Goal: Transaction & Acquisition: Purchase product/service

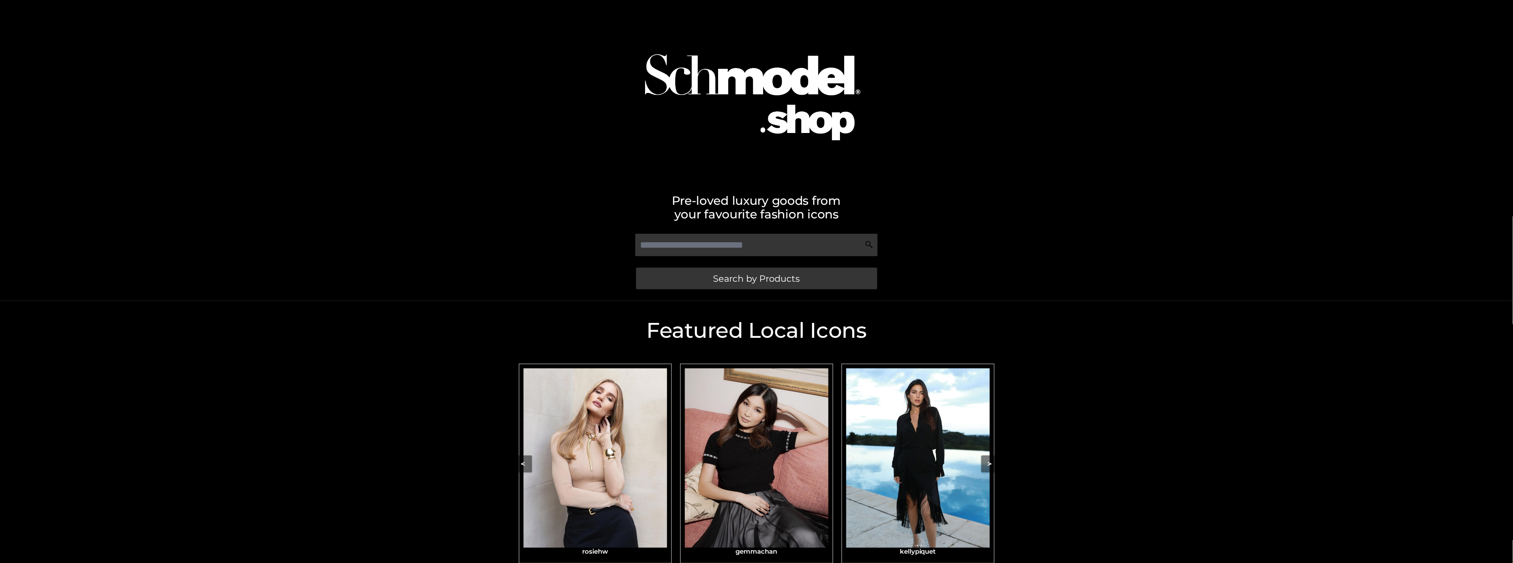
click at [568, 441] on img "Carousel Navigation" at bounding box center [596, 458] width 144 height 180
click at [603, 428] on img "Carousel Navigation" at bounding box center [596, 458] width 144 height 180
click at [603, 426] on img "Carousel Navigation" at bounding box center [596, 458] width 144 height 180
click at [602, 410] on img "Carousel Navigation" at bounding box center [596, 458] width 144 height 180
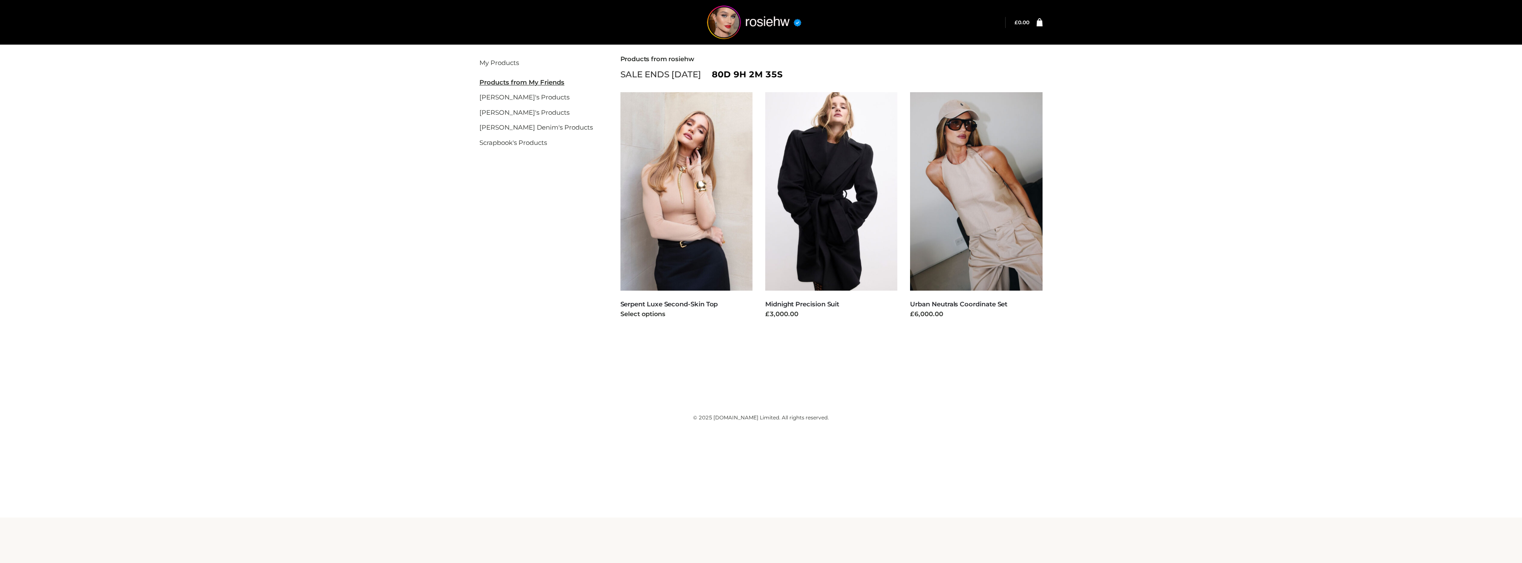
click at [708, 176] on img at bounding box center [686, 191] width 132 height 198
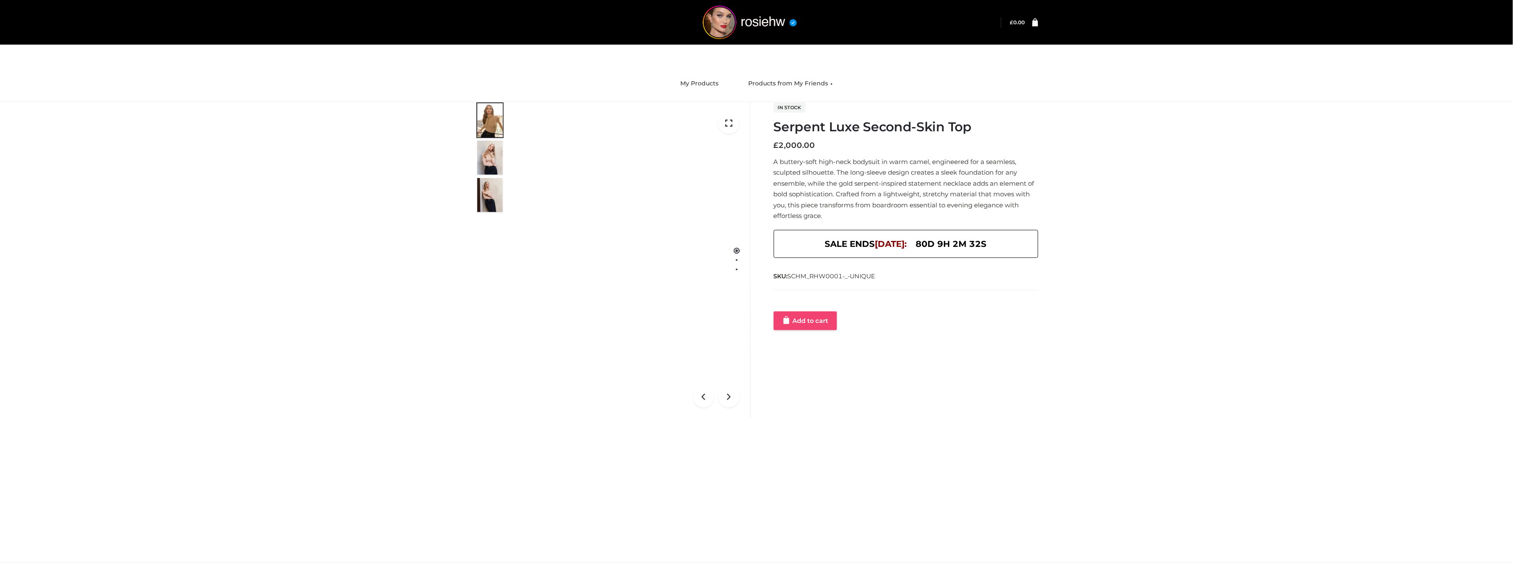
click at [806, 318] on link "Add to cart" at bounding box center [805, 320] width 63 height 19
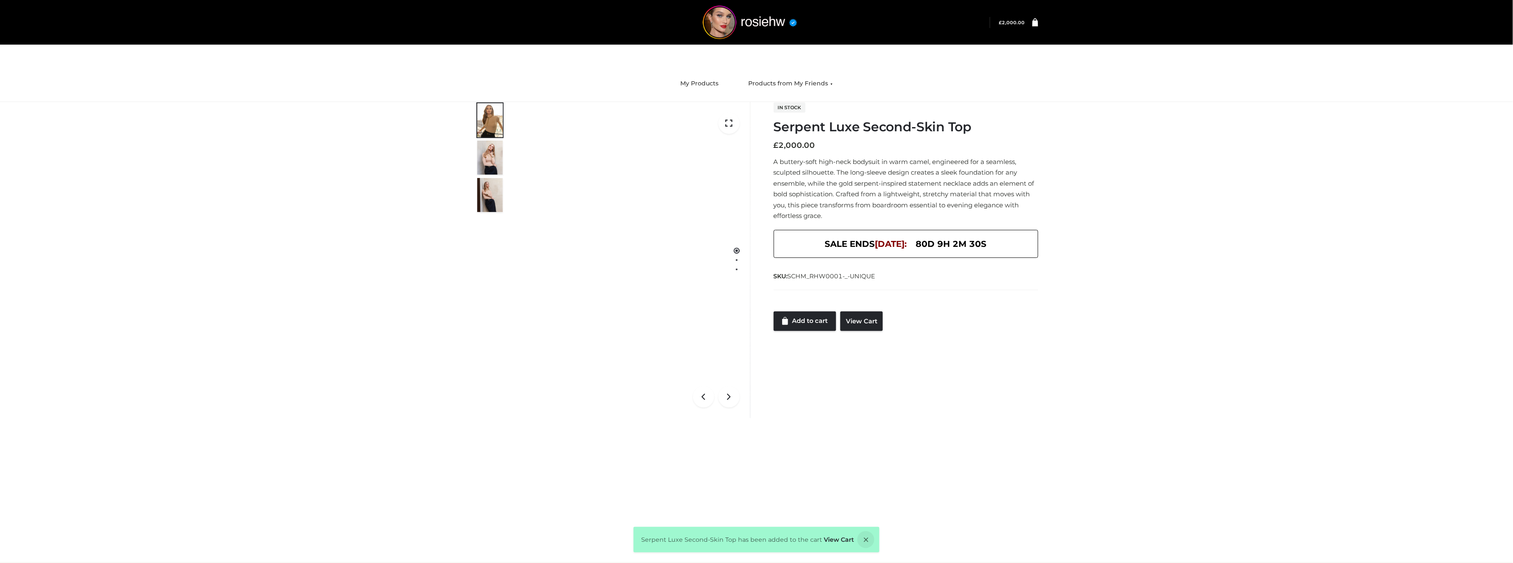
click at [1030, 22] on link at bounding box center [1031, 22] width 13 height 8
click at [1037, 23] on icon at bounding box center [1035, 22] width 6 height 8
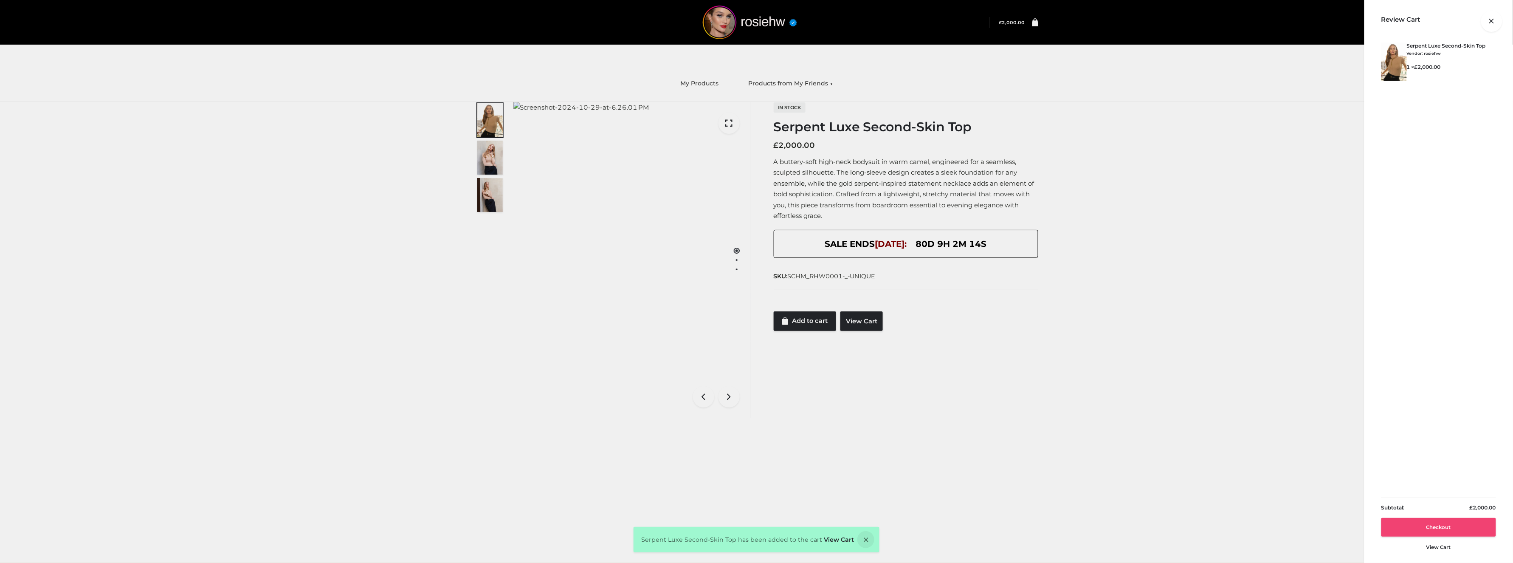
click at [1455, 526] on link "Checkout" at bounding box center [1438, 527] width 115 height 19
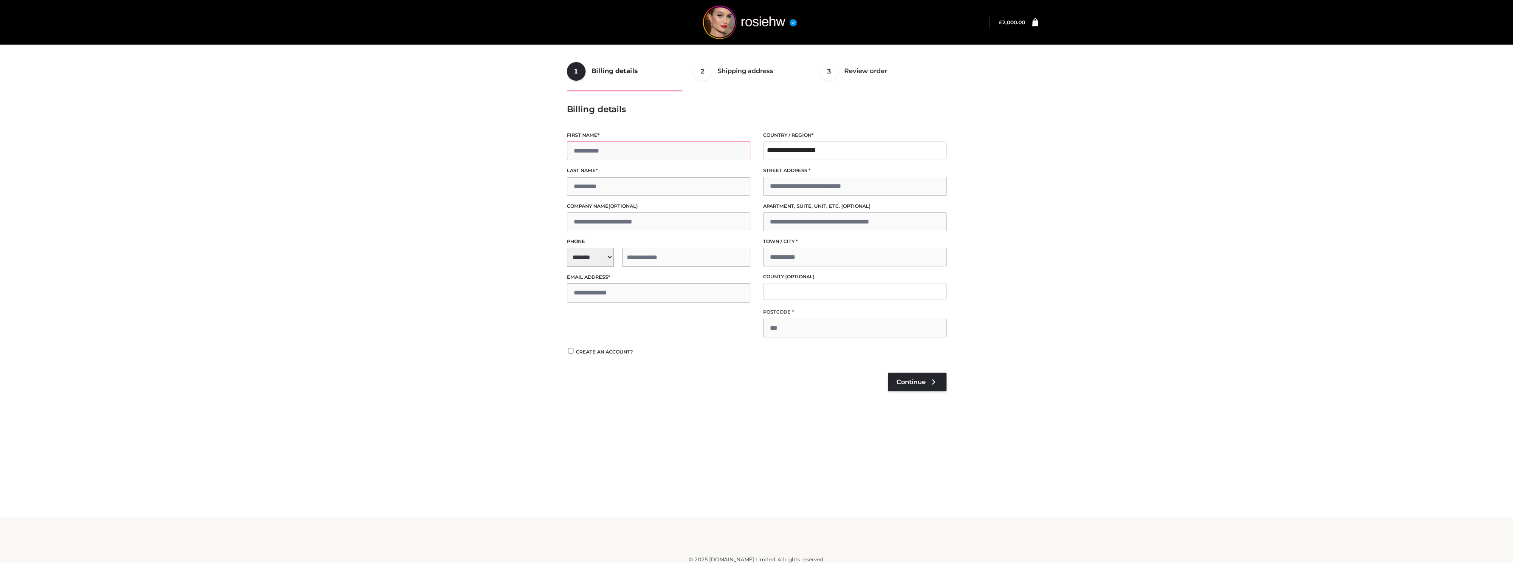
click at [641, 150] on input "First name *" at bounding box center [658, 150] width 183 height 19
type input "**"
type input "****"
select select "**"
type input "**********"
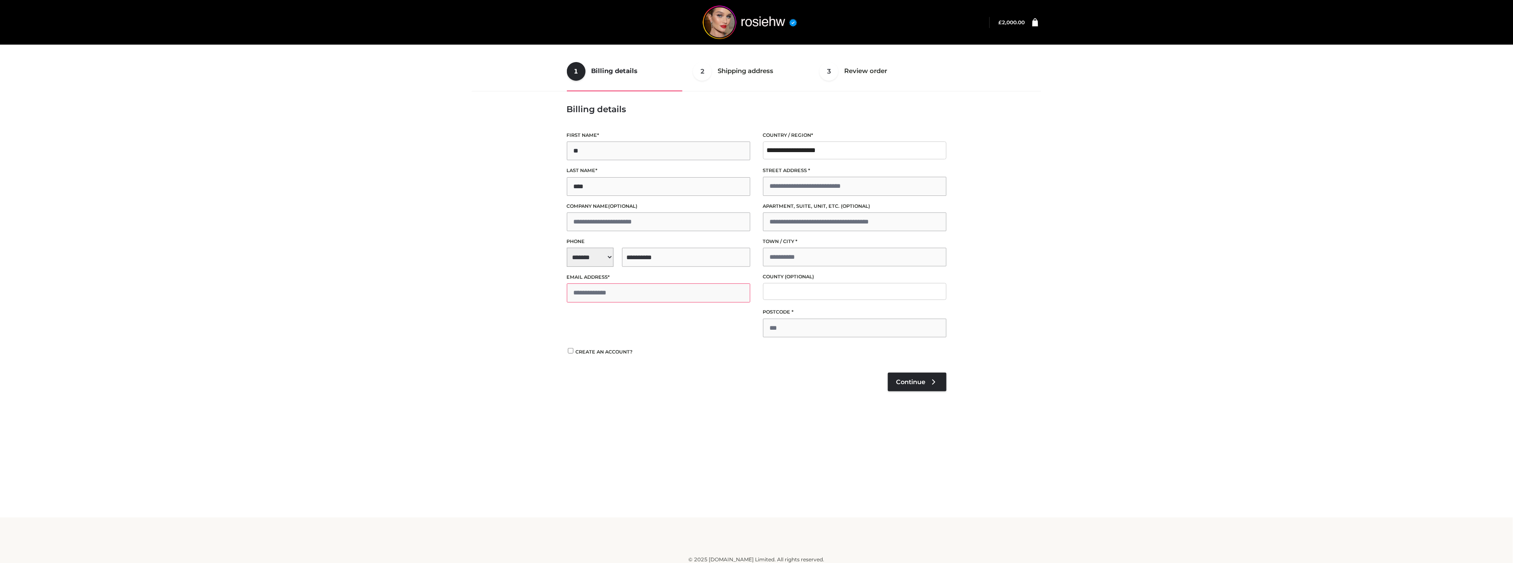
click at [610, 287] on input "Email address *" at bounding box center [658, 292] width 183 height 19
click at [589, 295] on input "**********" at bounding box center [658, 292] width 183 height 19
type input "**********"
click at [817, 186] on input "Street address *" at bounding box center [854, 186] width 183 height 19
type input "**********"
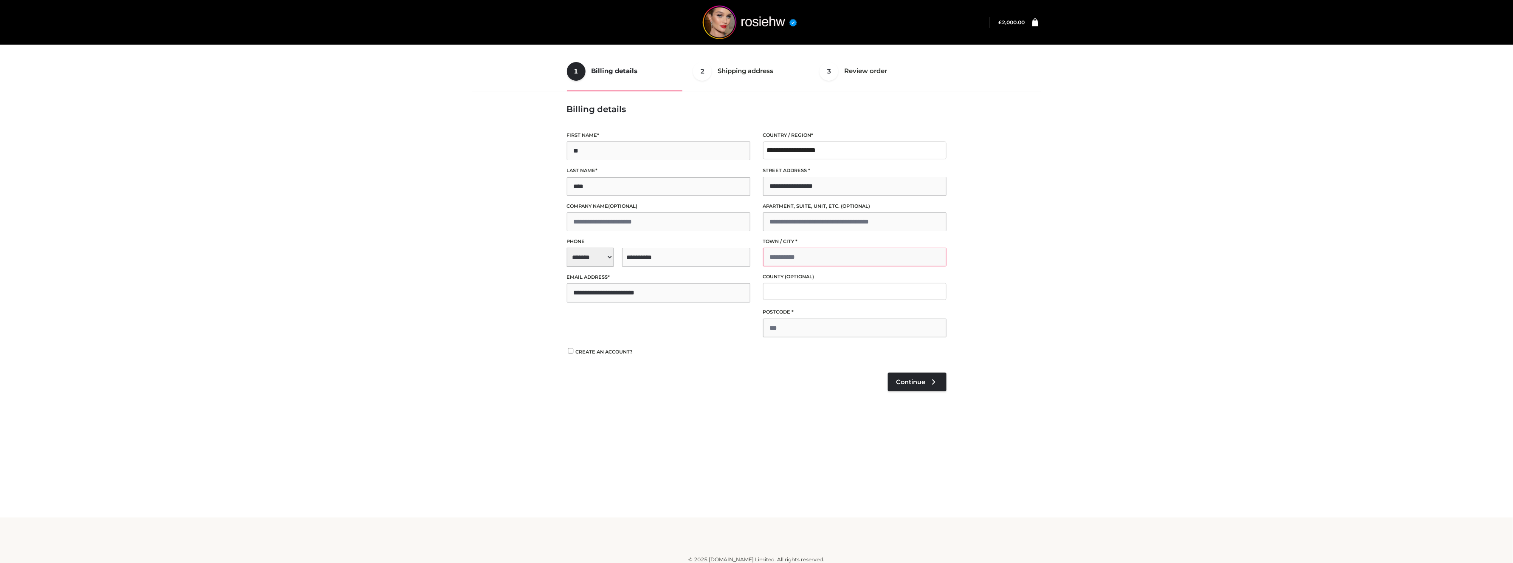
click at [794, 253] on input "Town / City *" at bounding box center [854, 257] width 183 height 19
type input "****"
click at [791, 330] on input "Postcode *" at bounding box center [854, 327] width 183 height 19
type input "*****"
click at [935, 378] on icon at bounding box center [934, 382] width 8 height 8
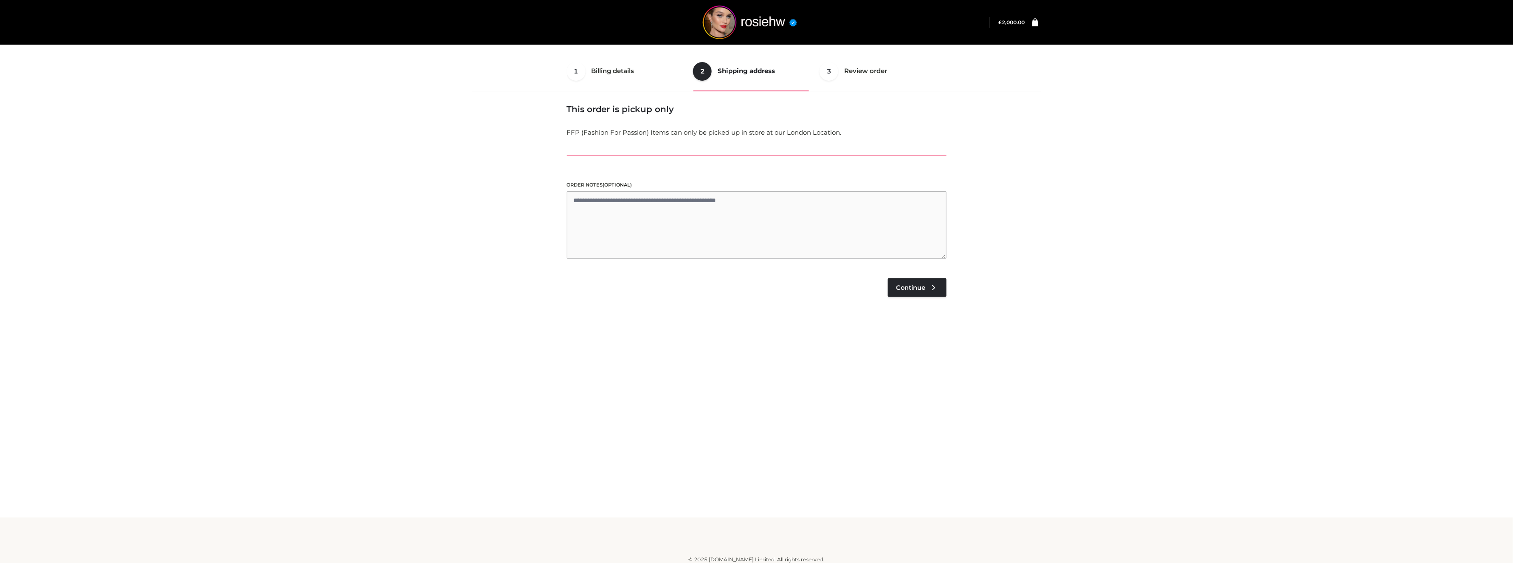
scroll to position [5, 0]
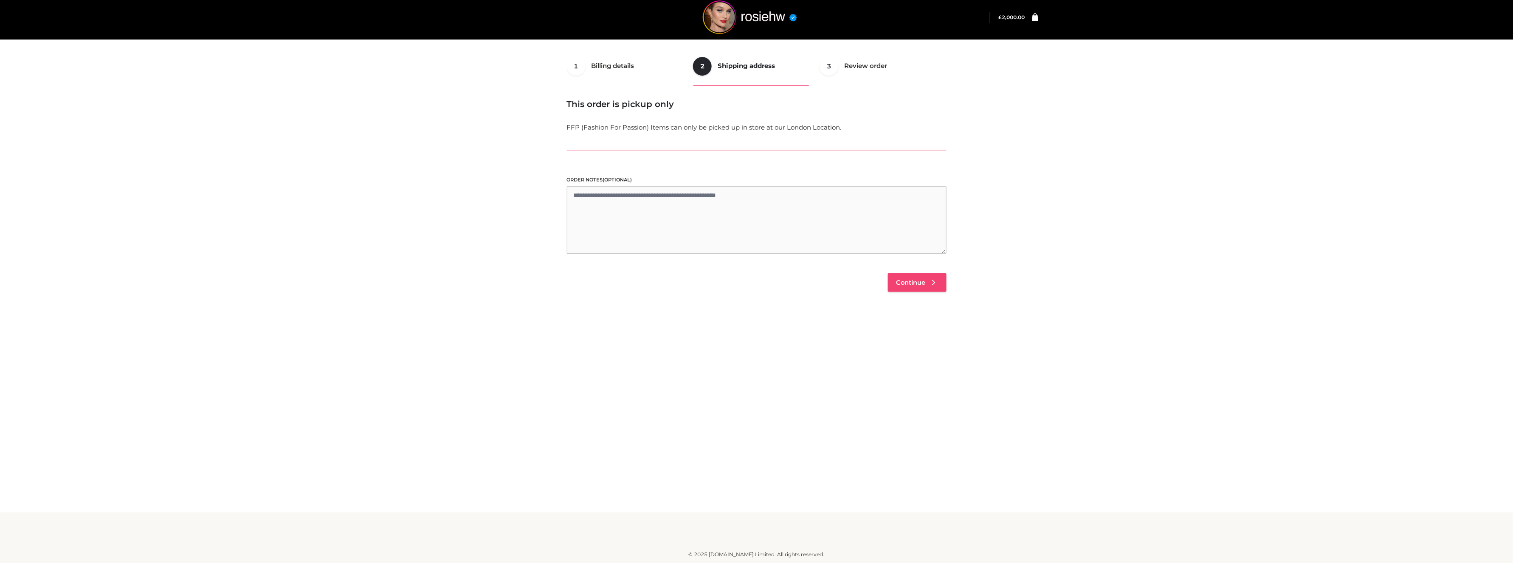
click at [925, 285] on span "Continue" at bounding box center [910, 283] width 29 height 8
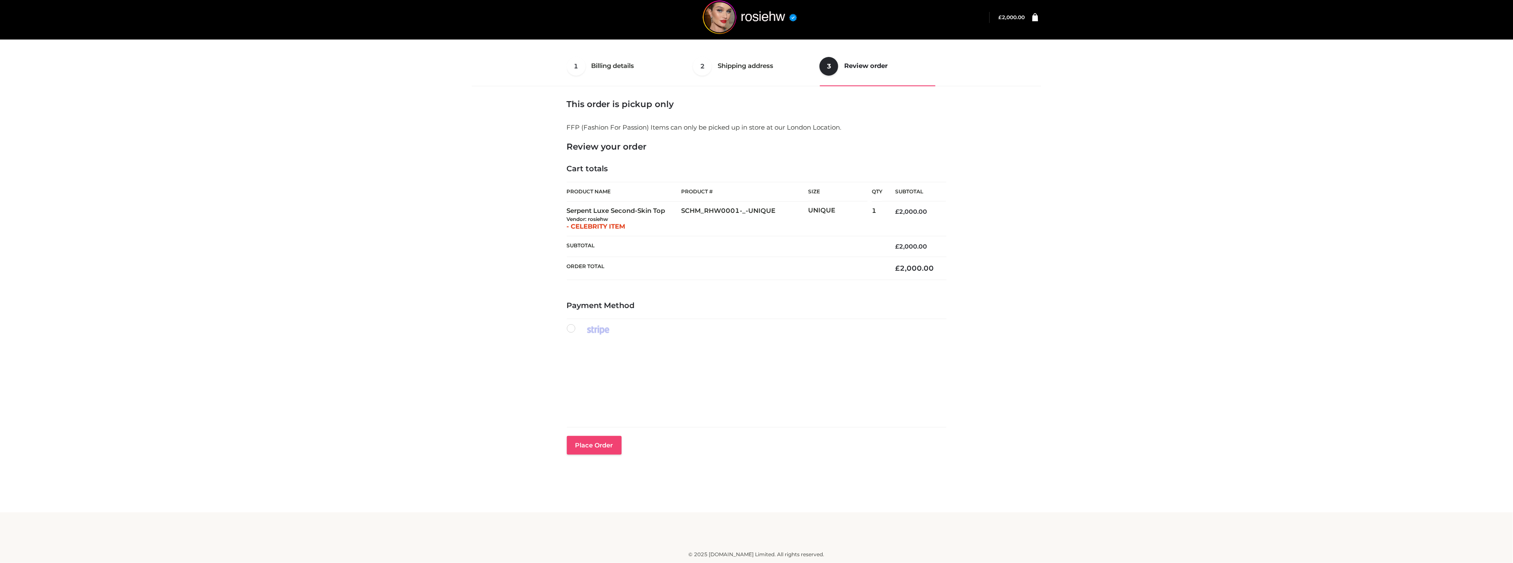
click at [594, 442] on button "Place order" at bounding box center [594, 445] width 55 height 19
click at [693, 485] on div "Payment Method Your card number is incomplete. Place order" at bounding box center [757, 407] width 380 height 213
click at [669, 469] on div "Payment Method Your card number is incomplete. Place order" at bounding box center [757, 407] width 380 height 213
click at [408, 404] on div "1 Billing details Billing 2 Shipping address Shipping 3 Review order Order Bill…" at bounding box center [756, 256] width 1513 height 523
drag, startPoint x: 699, startPoint y: 437, endPoint x: 864, endPoint y: 434, distance: 165.2
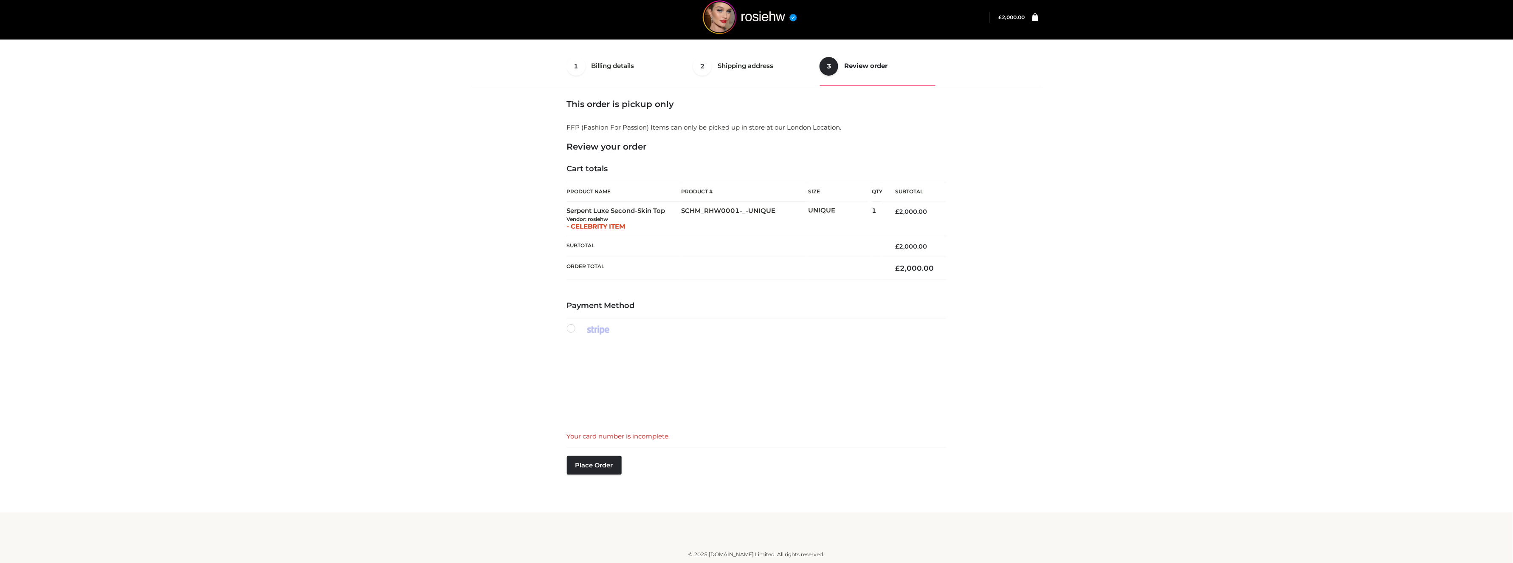
click at [700, 437] on div "Your card number is incomplete." at bounding box center [757, 436] width 380 height 11
click at [588, 456] on button "Place order" at bounding box center [594, 465] width 55 height 19
click at [605, 448] on button "Place order" at bounding box center [594, 456] width 55 height 19
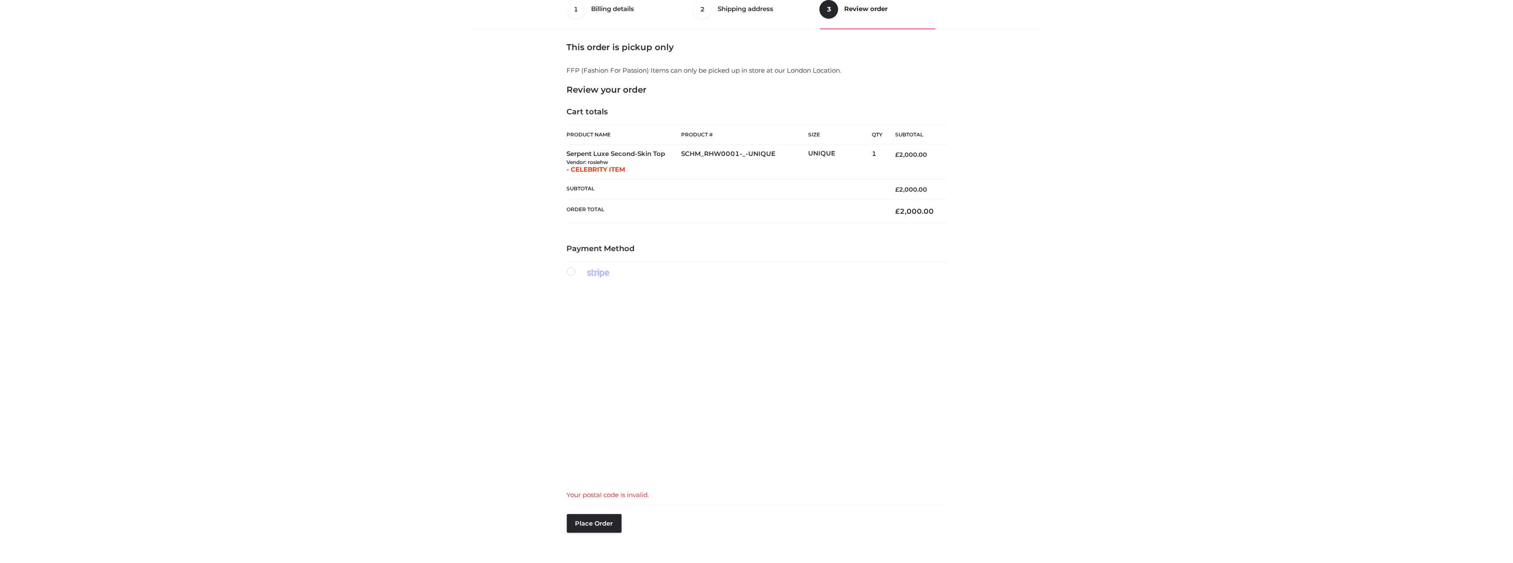
scroll to position [118, 0]
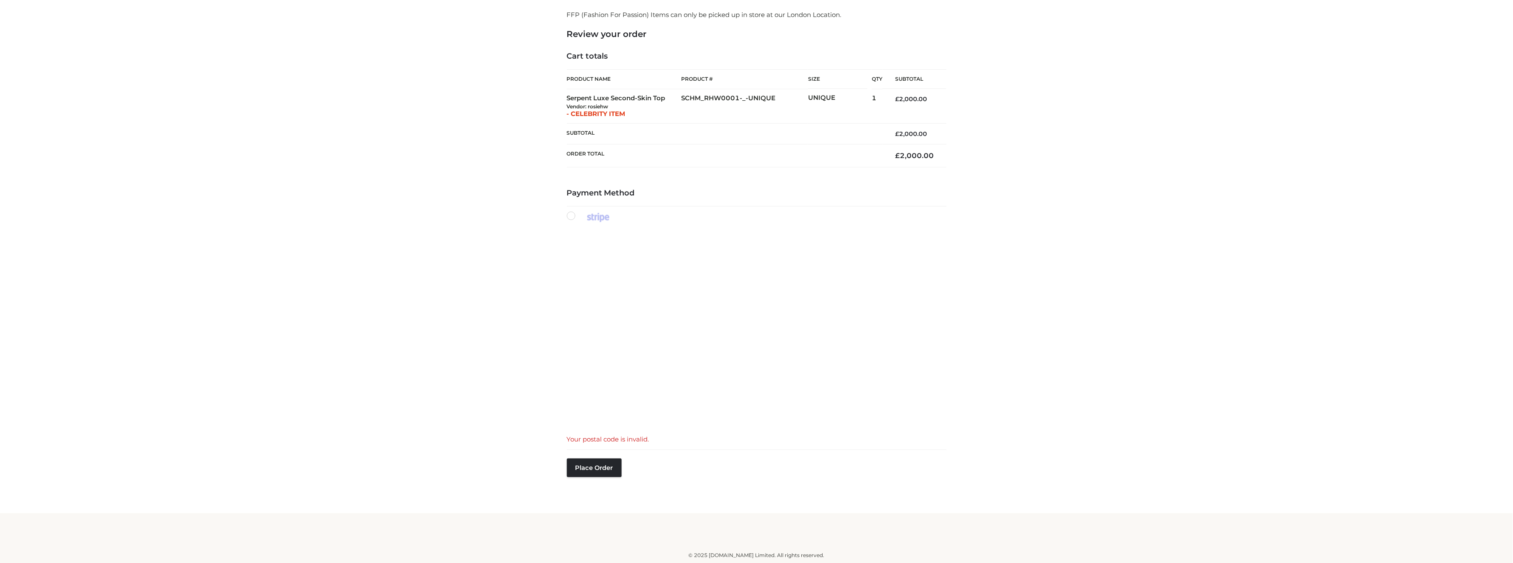
drag, startPoint x: 476, startPoint y: 346, endPoint x: 558, endPoint y: 338, distance: 82.8
click at [476, 346] on div "1 Billing details Billing 2 Shipping address Shipping 3 Review order Order Bill…" at bounding box center [757, 221] width 576 height 575
click at [1202, 418] on div "1 Billing details Billing 2 Shipping address Shipping 3 Review order Order Bill…" at bounding box center [756, 197] width 1513 height 631
click at [525, 346] on div "1 Billing details Billing 2 Shipping address Shipping 3 Review order Order Bill…" at bounding box center [757, 221] width 576 height 575
click at [529, 346] on div "1 Billing details Billing 2 Shipping address Shipping 3 Review order Order Bill…" at bounding box center [757, 221] width 576 height 575
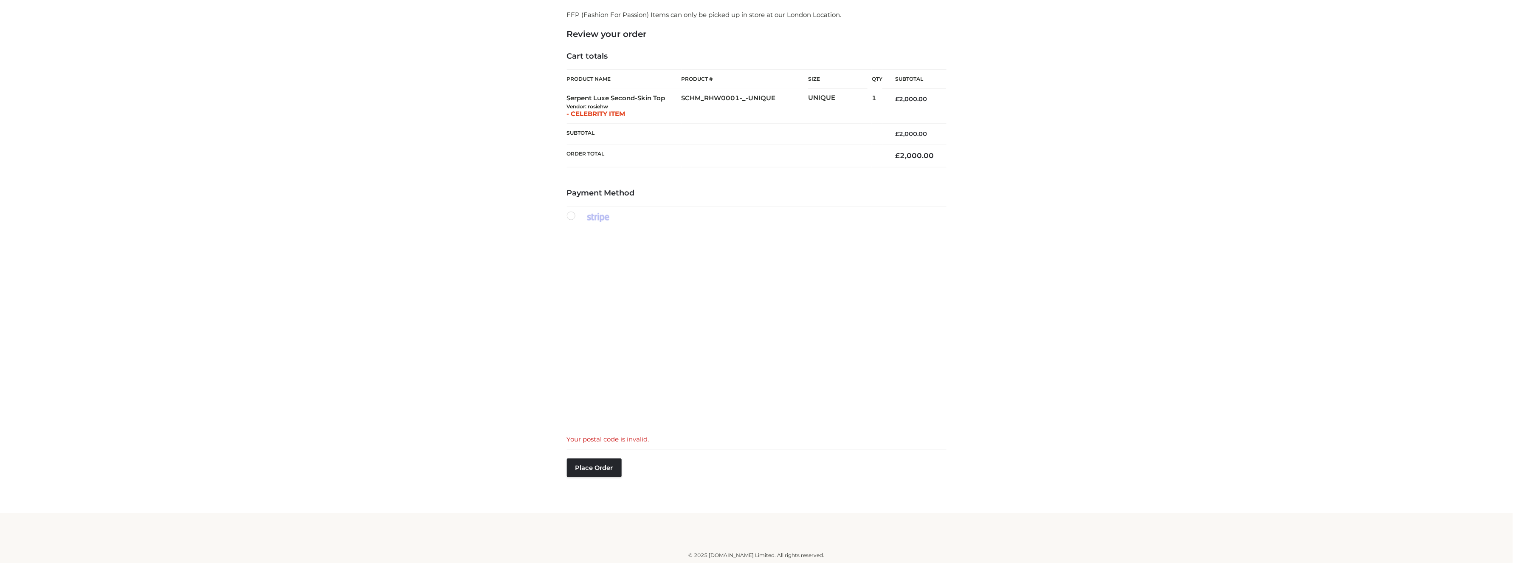
click at [1212, 408] on div "1 Billing details Billing 2 Shipping address Shipping 3 Review order Order Bill…" at bounding box center [756, 197] width 1513 height 631
click at [700, 483] on div "Payment Method Your postal code is invalid. Place order" at bounding box center [757, 349] width 380 height 321
click at [730, 450] on div "Payment Method Your postal code is invalid. Place order" at bounding box center [757, 349] width 380 height 321
click at [513, 425] on div "1 Billing details Billing 2 Shipping address Shipping 3 Review order Order Bill…" at bounding box center [757, 221] width 576 height 575
drag, startPoint x: 1158, startPoint y: 310, endPoint x: 1125, endPoint y: 312, distance: 33.6
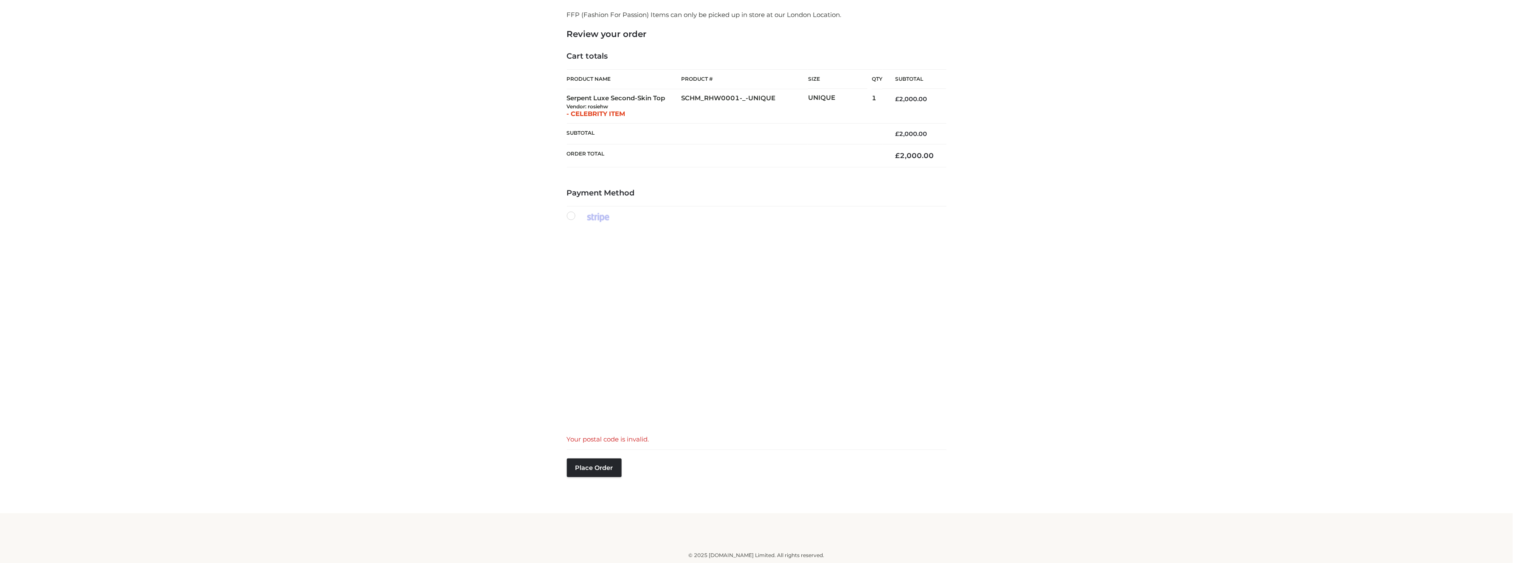
click at [1159, 310] on div "1 Billing details Billing 2 Shipping address Shipping 3 Review order Order Bill…" at bounding box center [756, 197] width 1513 height 631
click at [609, 464] on button "Place order" at bounding box center [594, 467] width 55 height 19
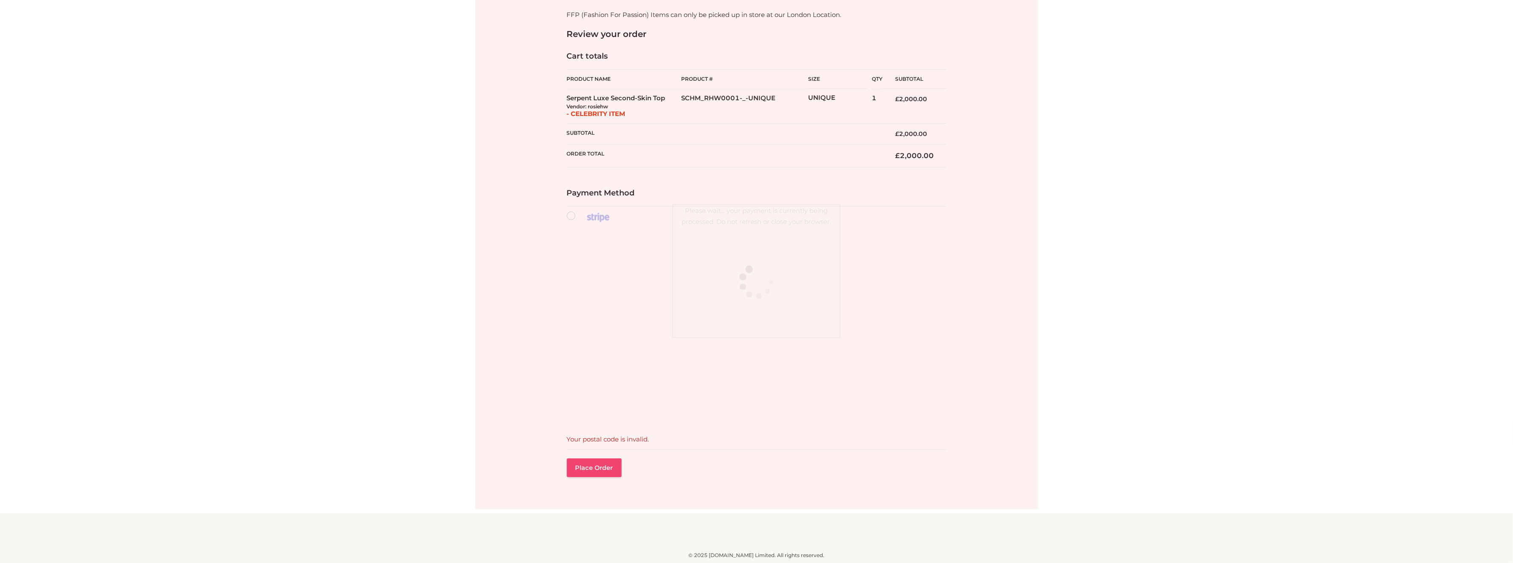
click at [609, 463] on div at bounding box center [756, 221] width 563 height 575
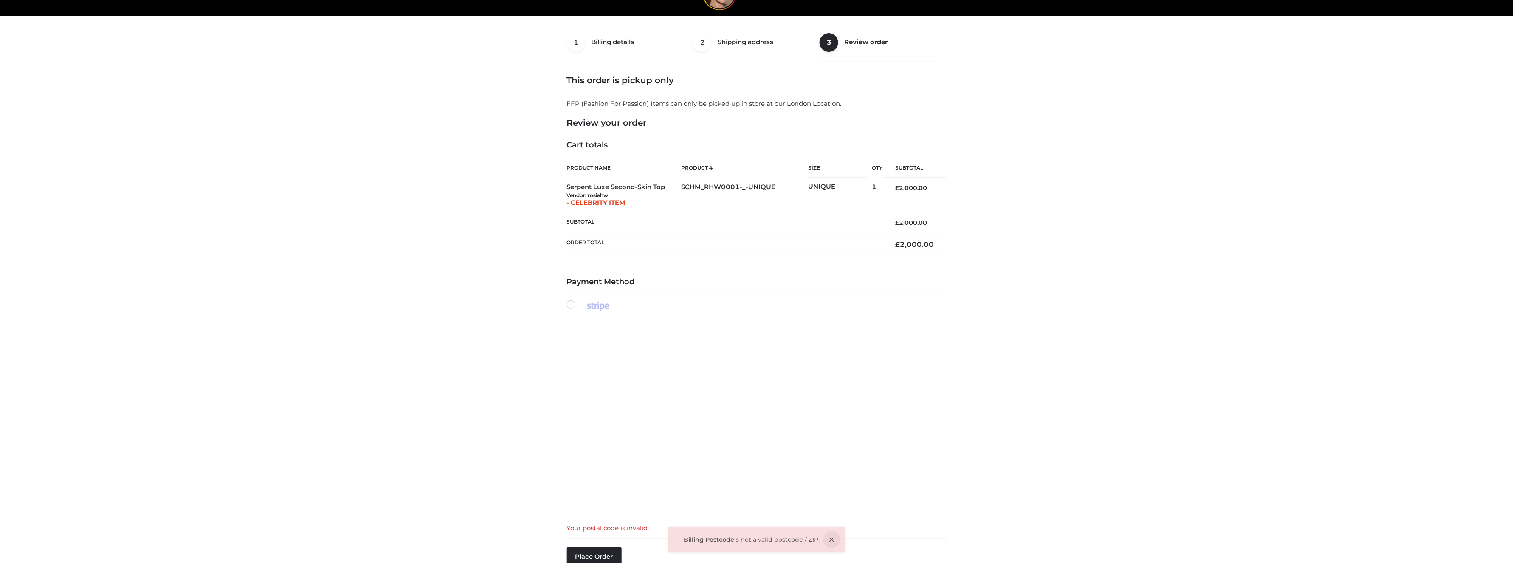
scroll to position [9, 0]
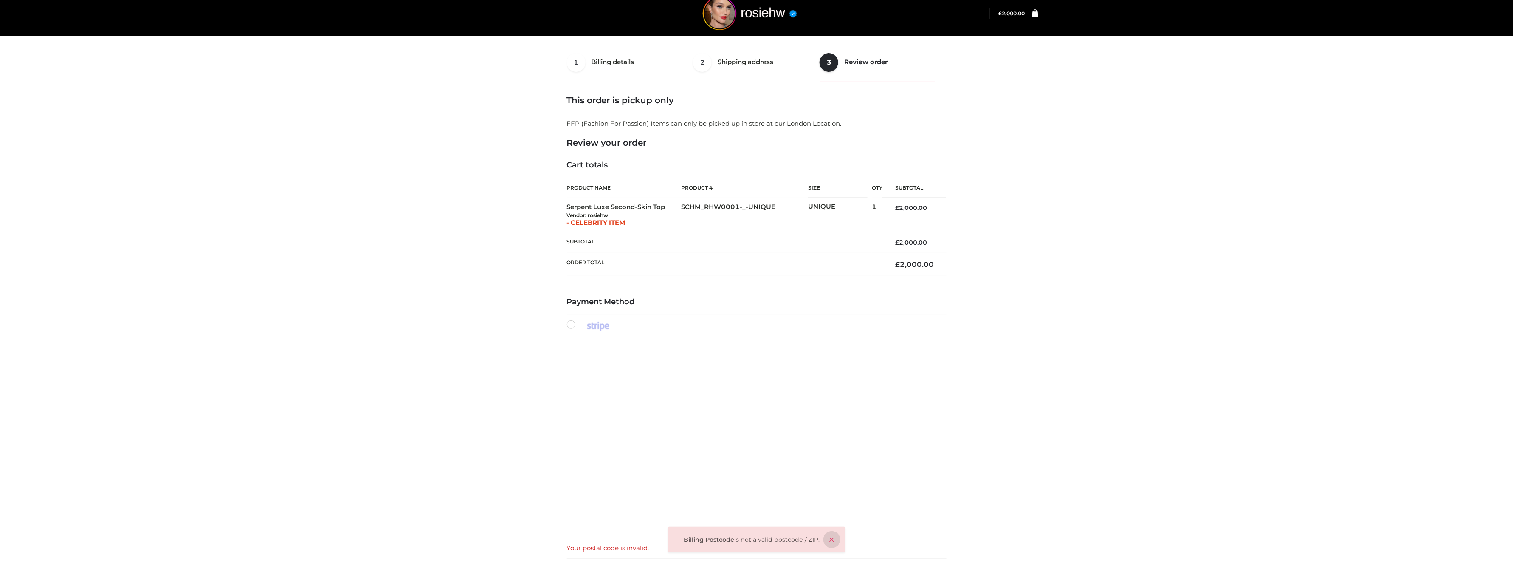
click at [837, 538] on icon at bounding box center [831, 539] width 17 height 17
drag, startPoint x: 375, startPoint y: 373, endPoint x: 401, endPoint y: 372, distance: 25.5
click at [381, 371] on div "1 Billing details Billing 2 Shipping address Shipping 3 Review order Order Bill…" at bounding box center [756, 306] width 1513 height 631
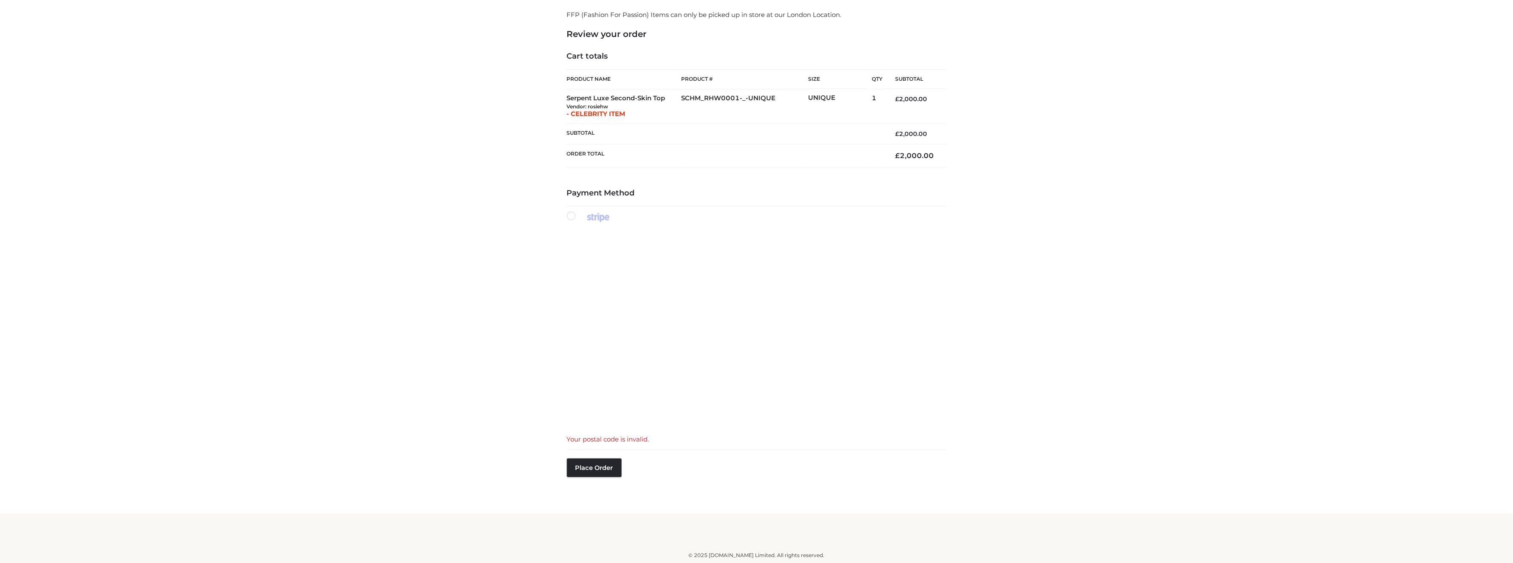
click at [524, 369] on div "1 Billing details Billing 2 Shipping address Shipping 3 Review order Order Bill…" at bounding box center [757, 221] width 576 height 575
click at [591, 472] on button "Place order" at bounding box center [594, 467] width 55 height 19
click at [584, 470] on button "Place order" at bounding box center [594, 467] width 55 height 19
click at [579, 476] on button "Place order" at bounding box center [594, 467] width 55 height 19
click at [598, 471] on button "Place order" at bounding box center [594, 476] width 55 height 19
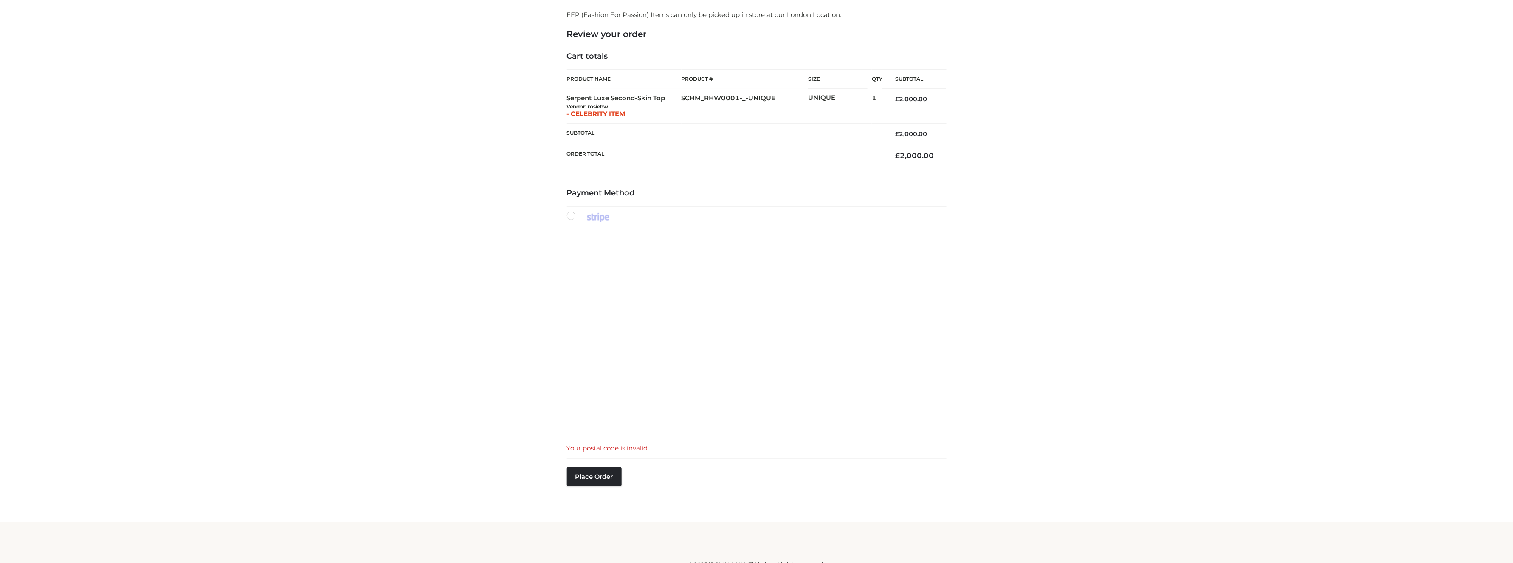
click at [1415, 430] on div "1 Billing details Billing 2 Shipping address Shipping 3 Review order Order Bill…" at bounding box center [756, 202] width 1513 height 640
click at [1205, 342] on div "1 Billing details Billing 2 Shipping address Shipping 3 Review order Order Bill…" at bounding box center [756, 197] width 1513 height 631
click at [583, 463] on button "Place order" at bounding box center [594, 467] width 55 height 19
click at [600, 482] on div "Place order" at bounding box center [594, 480] width 55 height 44
click at [598, 475] on button "Place order" at bounding box center [594, 467] width 55 height 19
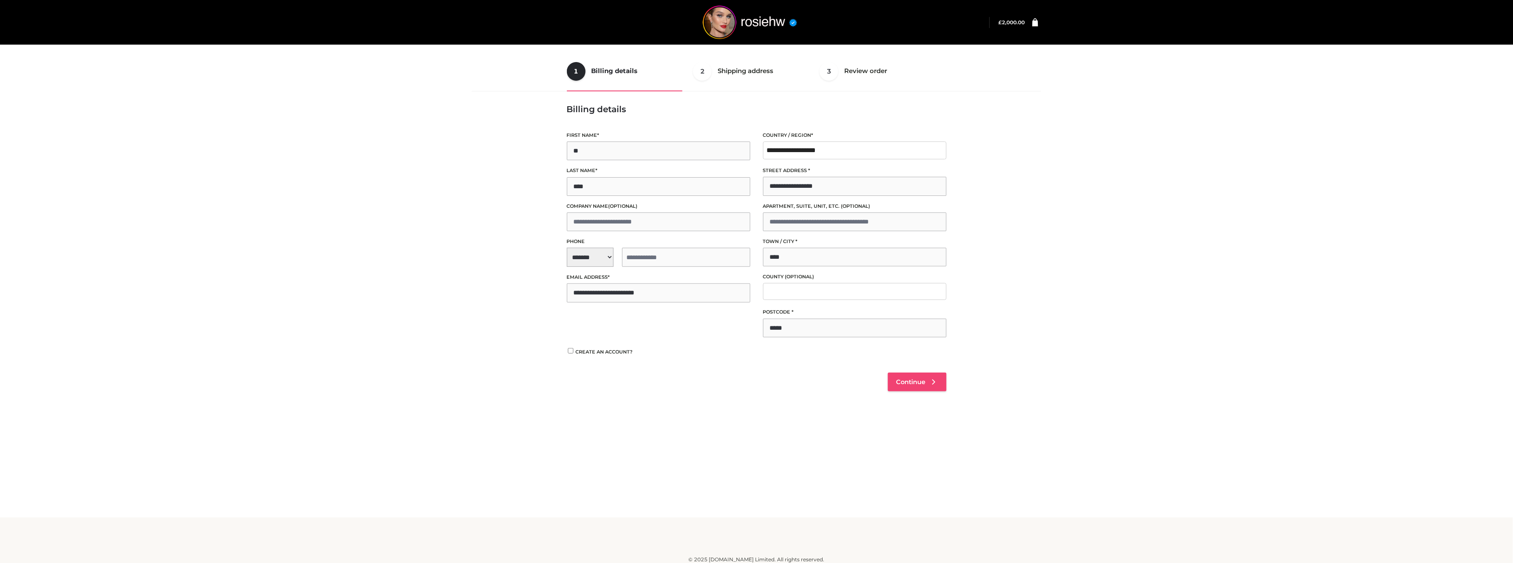
click at [914, 381] on span "Continue" at bounding box center [910, 382] width 29 height 8
click at [671, 257] on input "tel" at bounding box center [686, 257] width 128 height 19
click at [578, 254] on span "**********" at bounding box center [658, 257] width 183 height 19
click at [590, 281] on div "+1 (US)" at bounding box center [619, 280] width 105 height 17
select select "**"
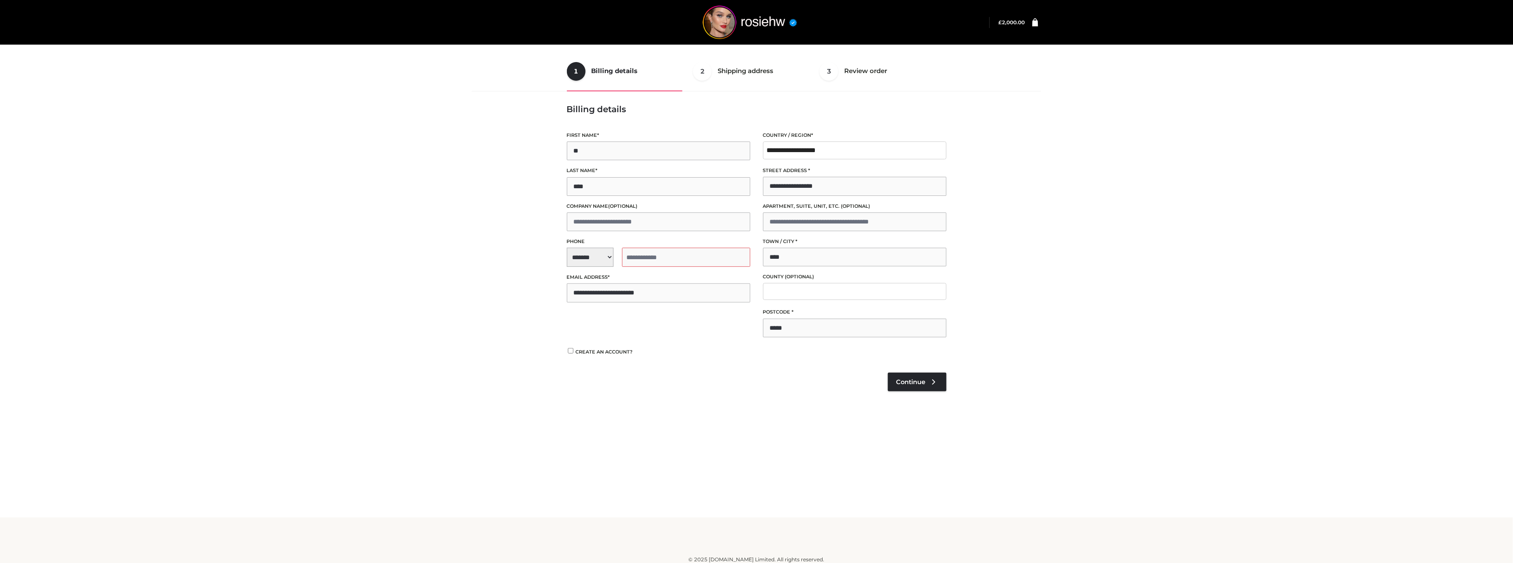
click at [648, 251] on input "tel" at bounding box center [686, 257] width 128 height 19
type input "**********"
drag, startPoint x: 801, startPoint y: 325, endPoint x: 668, endPoint y: 315, distance: 133.7
click at [668, 315] on div "**********" at bounding box center [757, 235] width 392 height 217
type input "******"
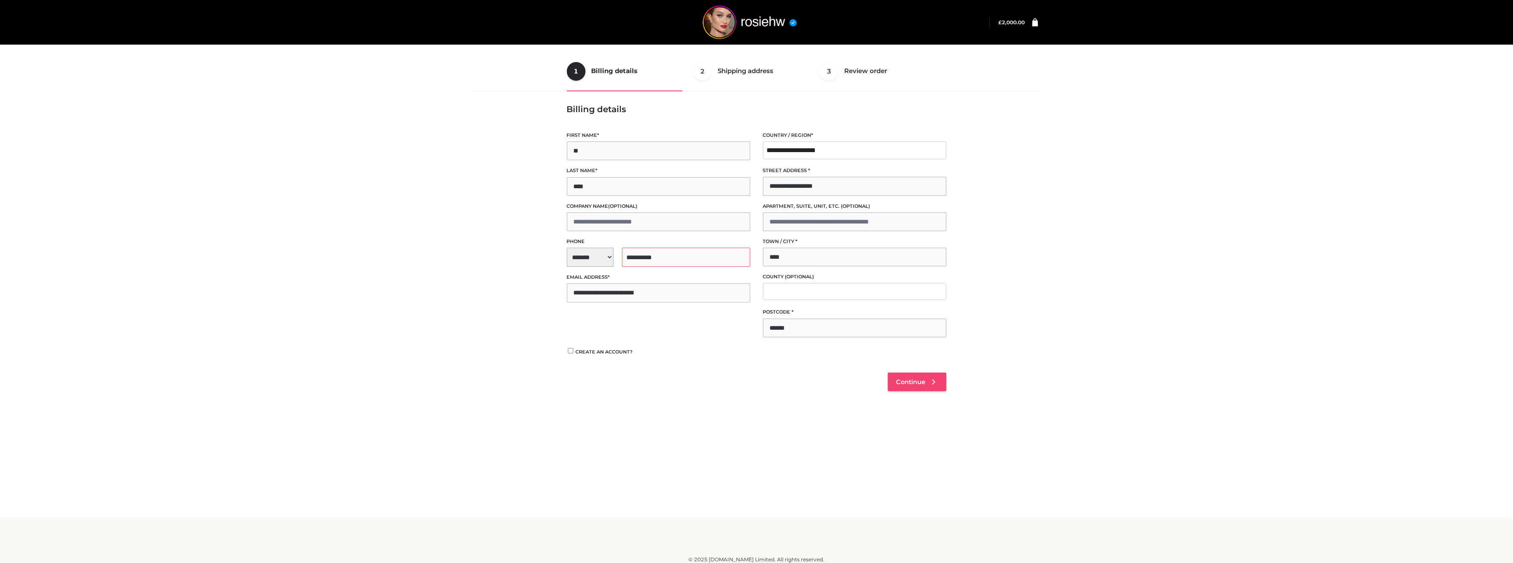
click at [907, 378] on span "Continue" at bounding box center [910, 382] width 29 height 8
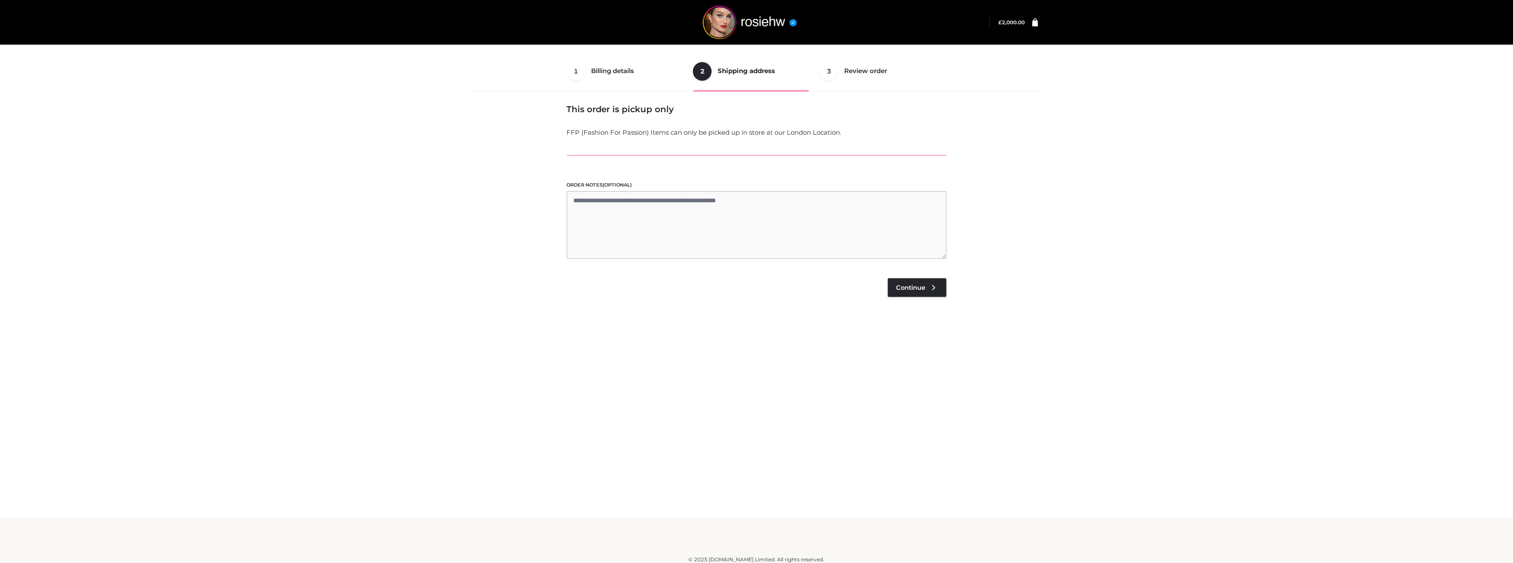
scroll to position [5, 0]
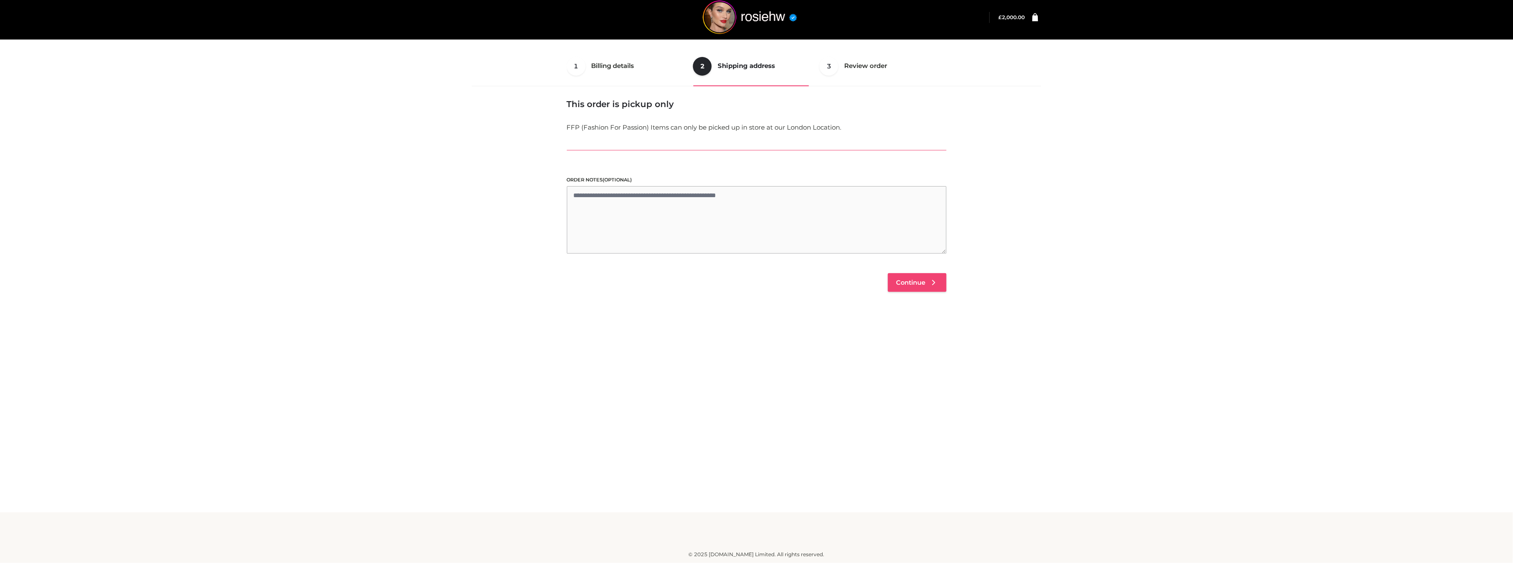
click at [902, 279] on span "Continue" at bounding box center [910, 283] width 29 height 8
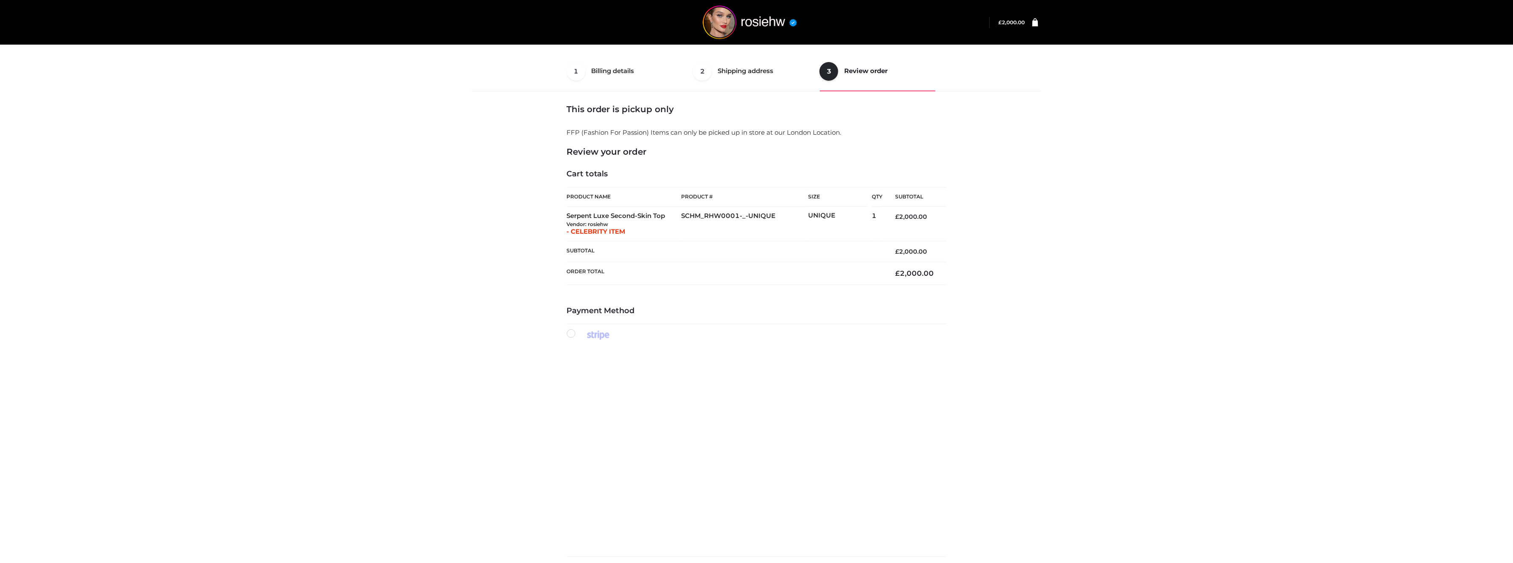
scroll to position [107, 0]
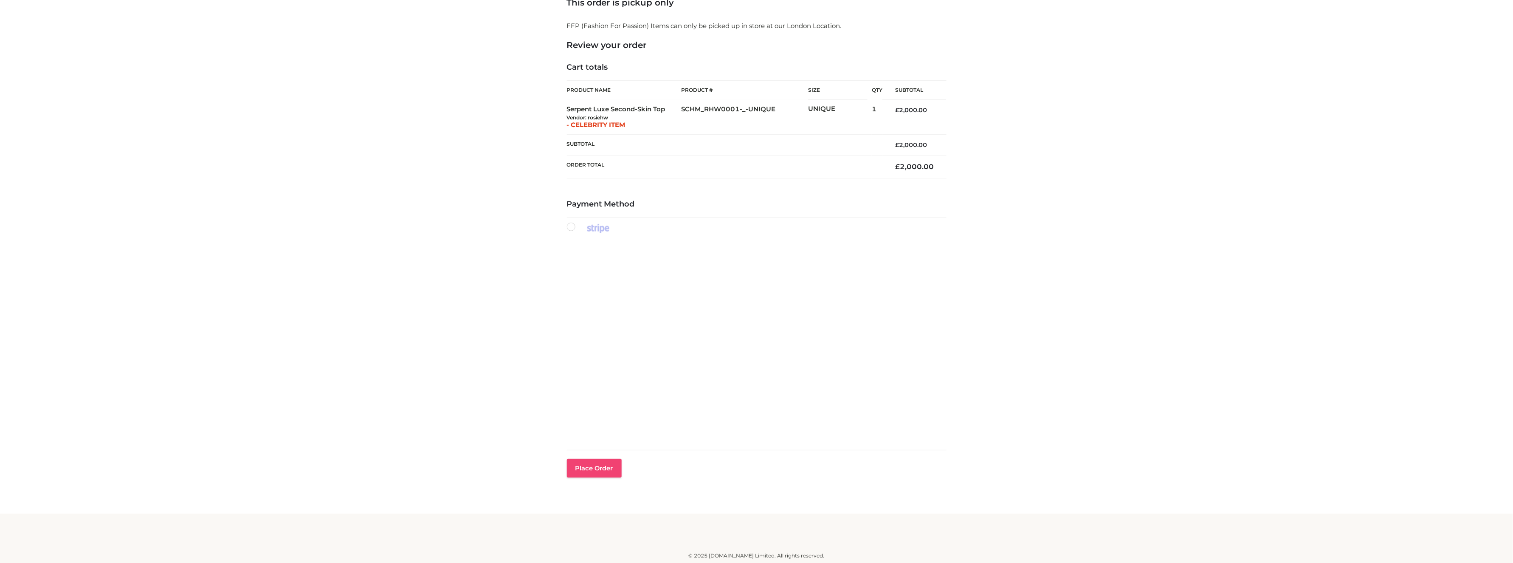
click at [575, 466] on button "Place order" at bounding box center [594, 468] width 55 height 19
click at [597, 473] on button "Place order" at bounding box center [594, 478] width 55 height 19
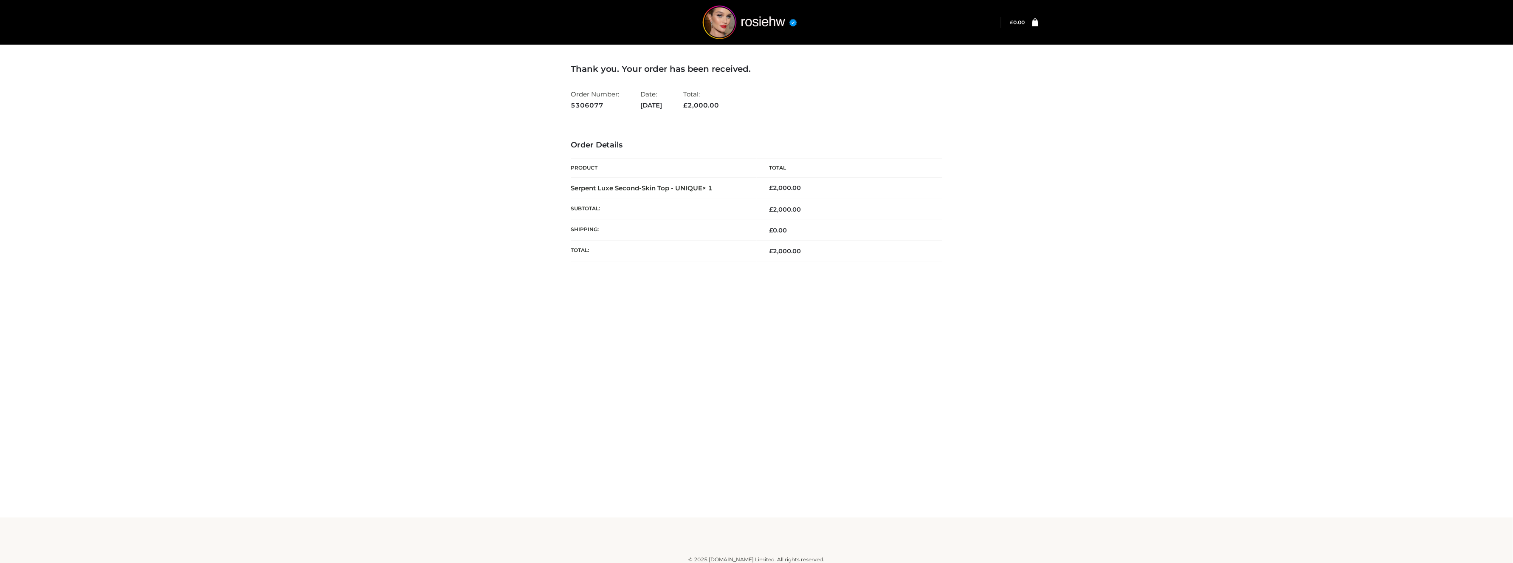
click at [1237, 251] on div "Thank you. Your order has been received. Order Number: 5306077 Date: [DATE] Tot…" at bounding box center [756, 258] width 1513 height 517
click at [717, 20] on img at bounding box center [749, 23] width 127 height 34
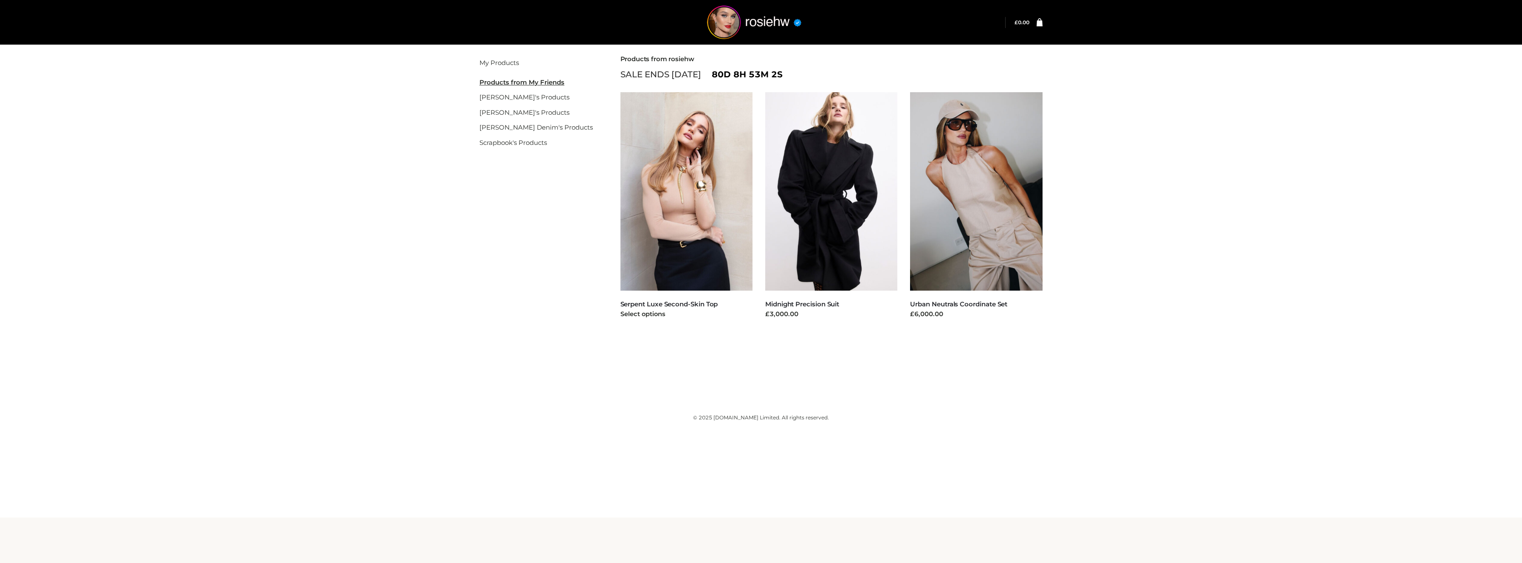
click at [655, 259] on img at bounding box center [686, 191] width 132 height 198
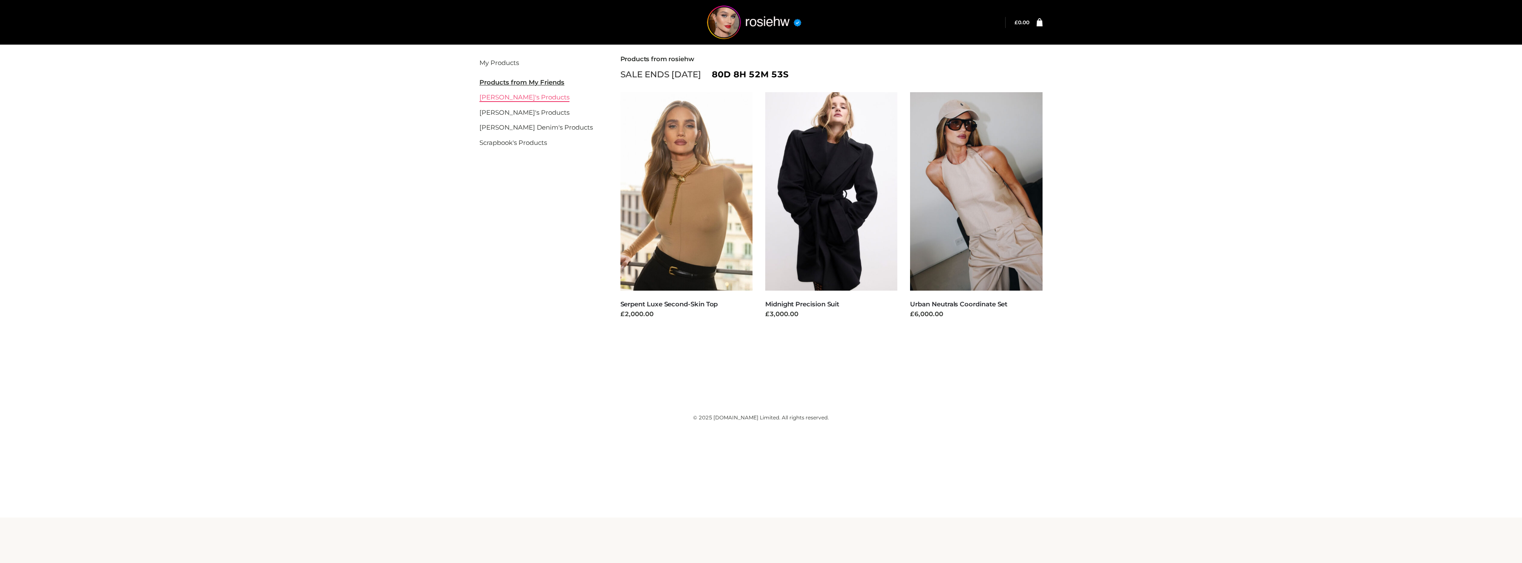
click at [510, 99] on link "[PERSON_NAME]'s Products" at bounding box center [524, 97] width 90 height 8
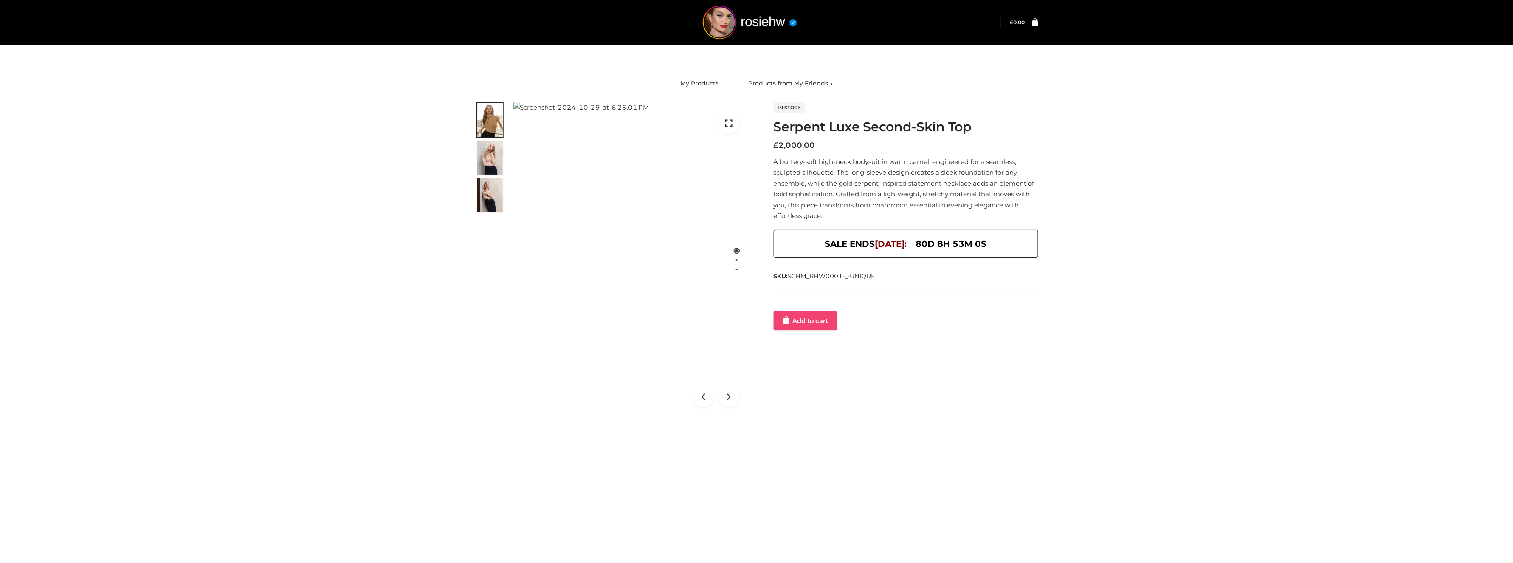
click at [812, 315] on link "Add to cart" at bounding box center [805, 320] width 63 height 19
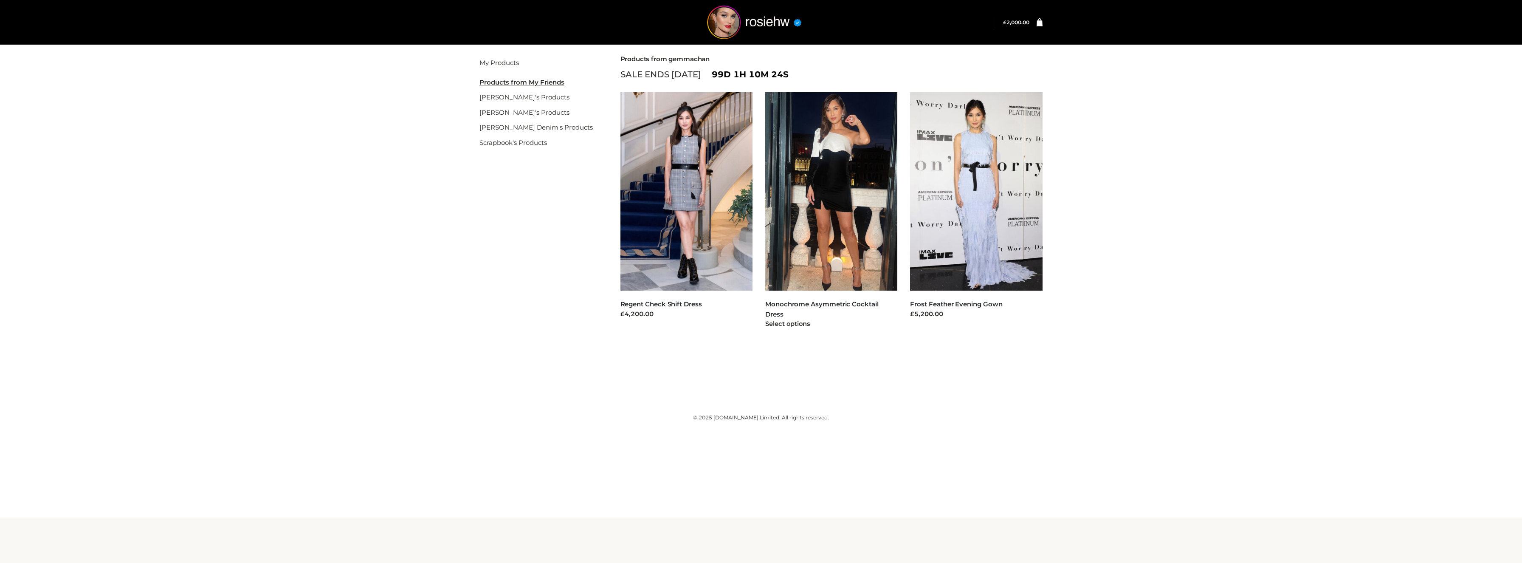
click at [791, 280] on img at bounding box center [831, 191] width 132 height 198
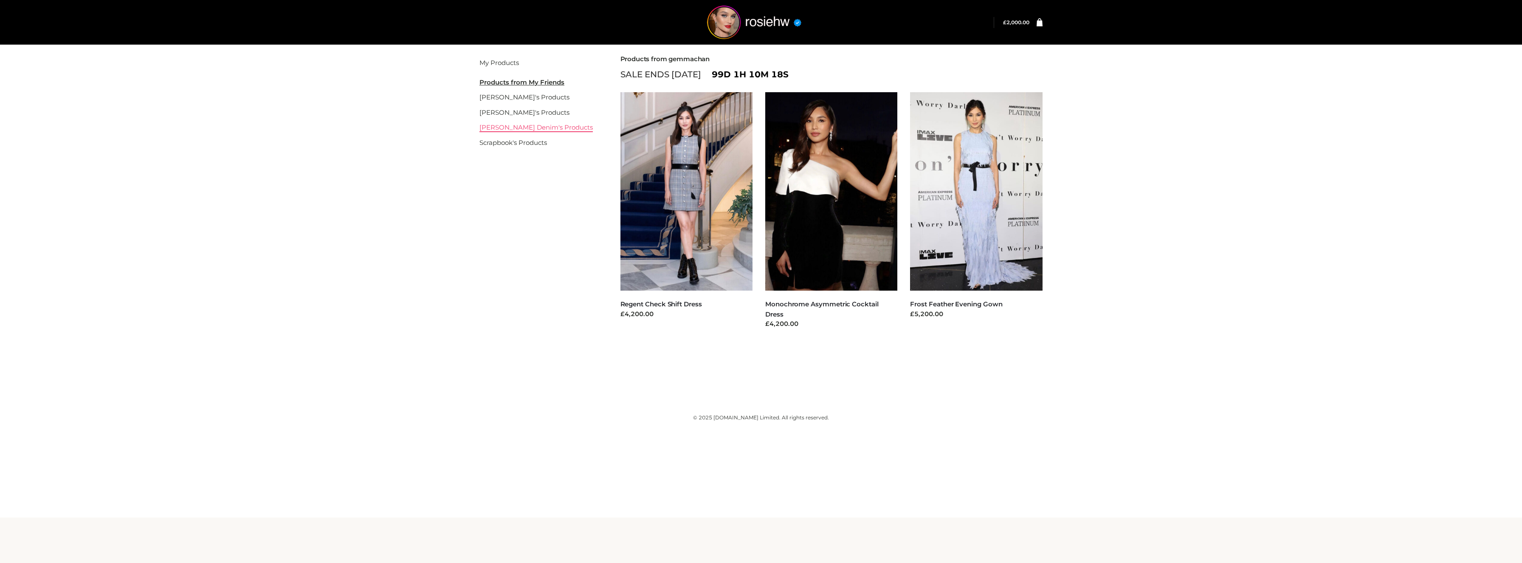
click at [516, 126] on link "[PERSON_NAME] Denim's Products" at bounding box center [535, 127] width 113 height 8
click at [529, 129] on link "[PERSON_NAME] Denim's Products" at bounding box center [535, 127] width 113 height 8
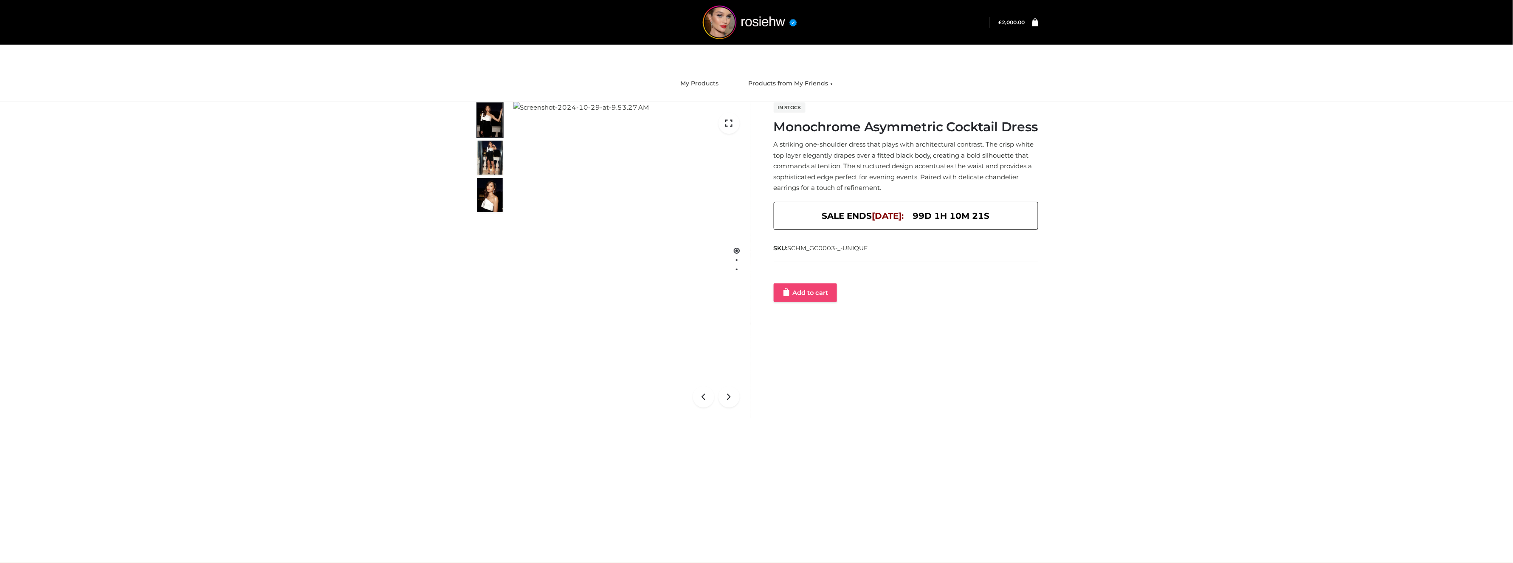
click at [794, 291] on link "Add to cart" at bounding box center [805, 292] width 63 height 19
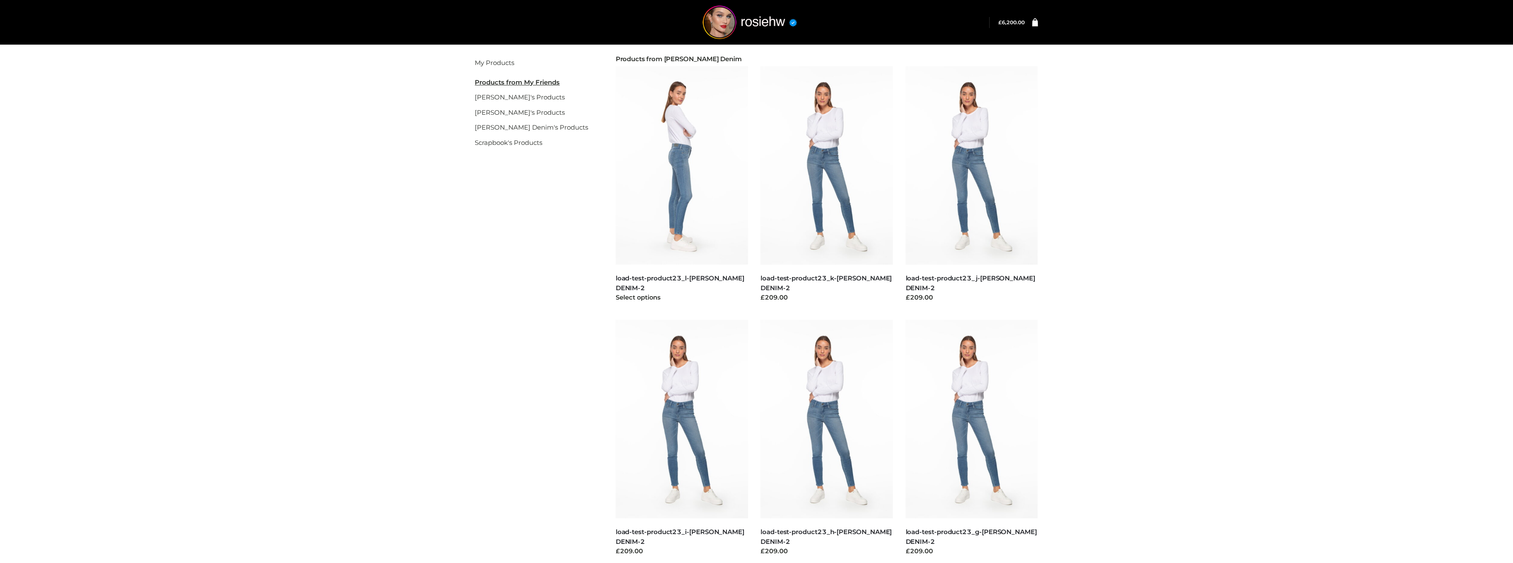
click at [675, 257] on img at bounding box center [682, 165] width 132 height 198
click at [679, 277] on link "load-test-product23_l-PARKER SMITH DENIM-2" at bounding box center [680, 283] width 129 height 18
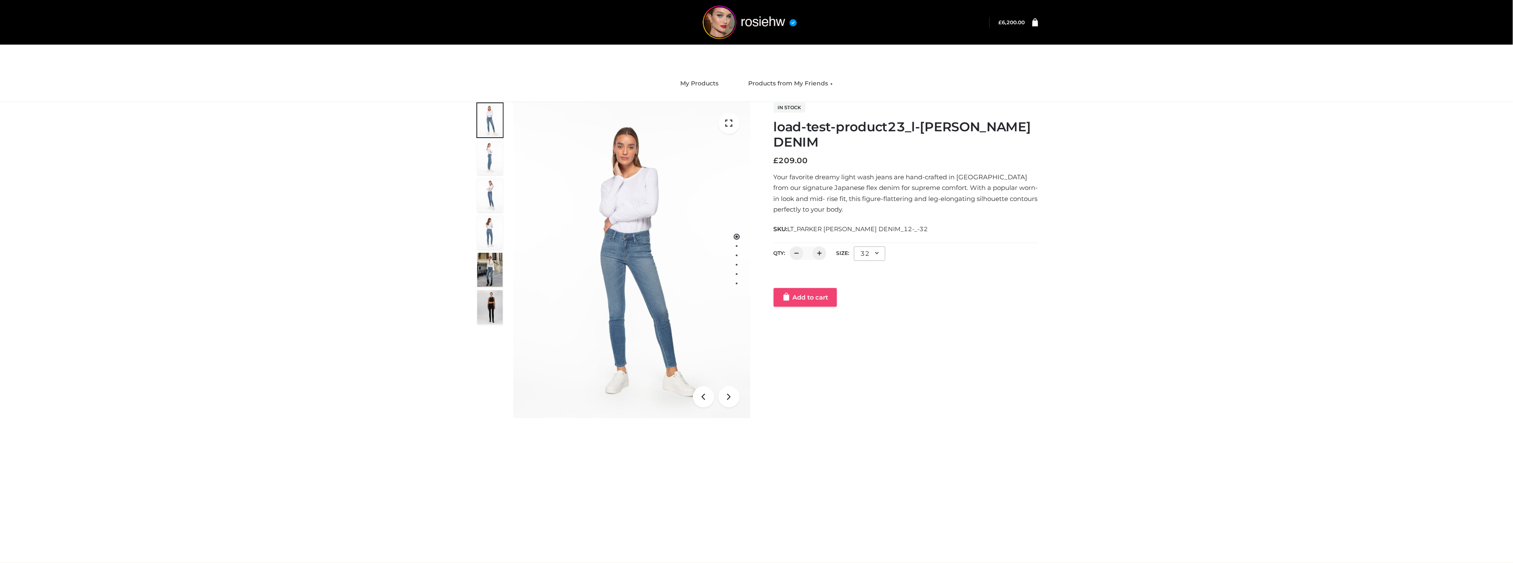
click at [801, 302] on link "Add to cart" at bounding box center [805, 297] width 63 height 19
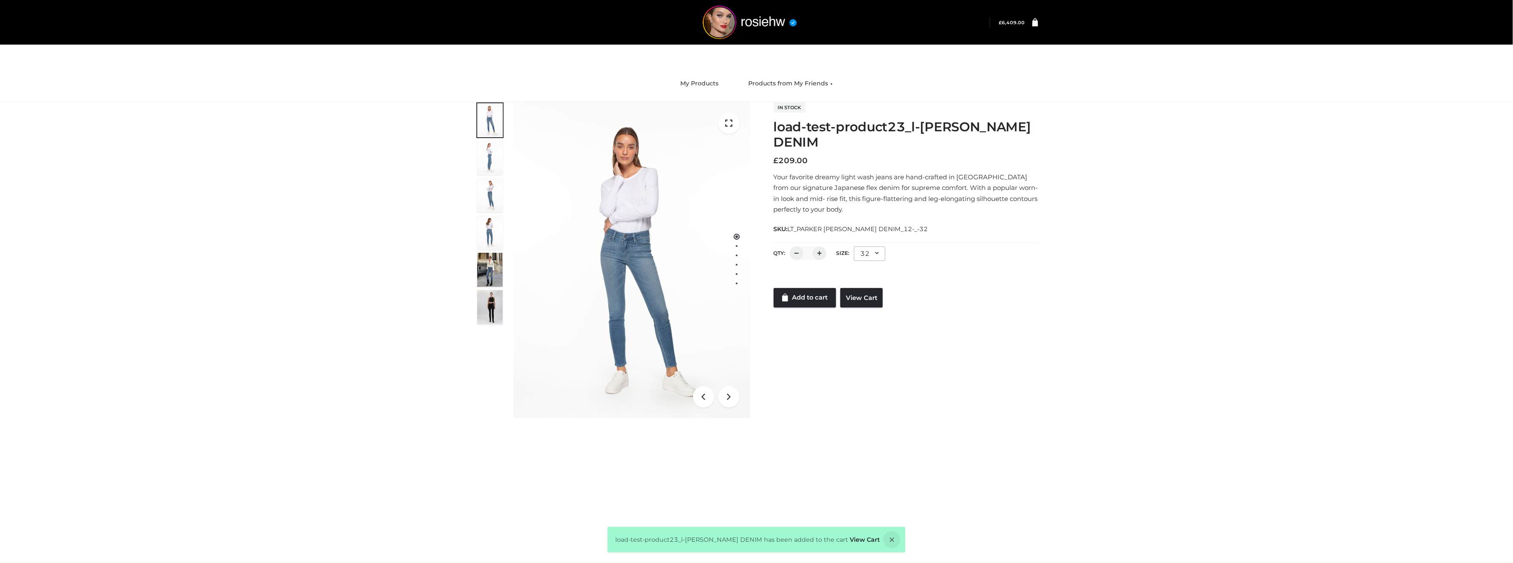
click at [1034, 23] on icon at bounding box center [1035, 22] width 6 height 8
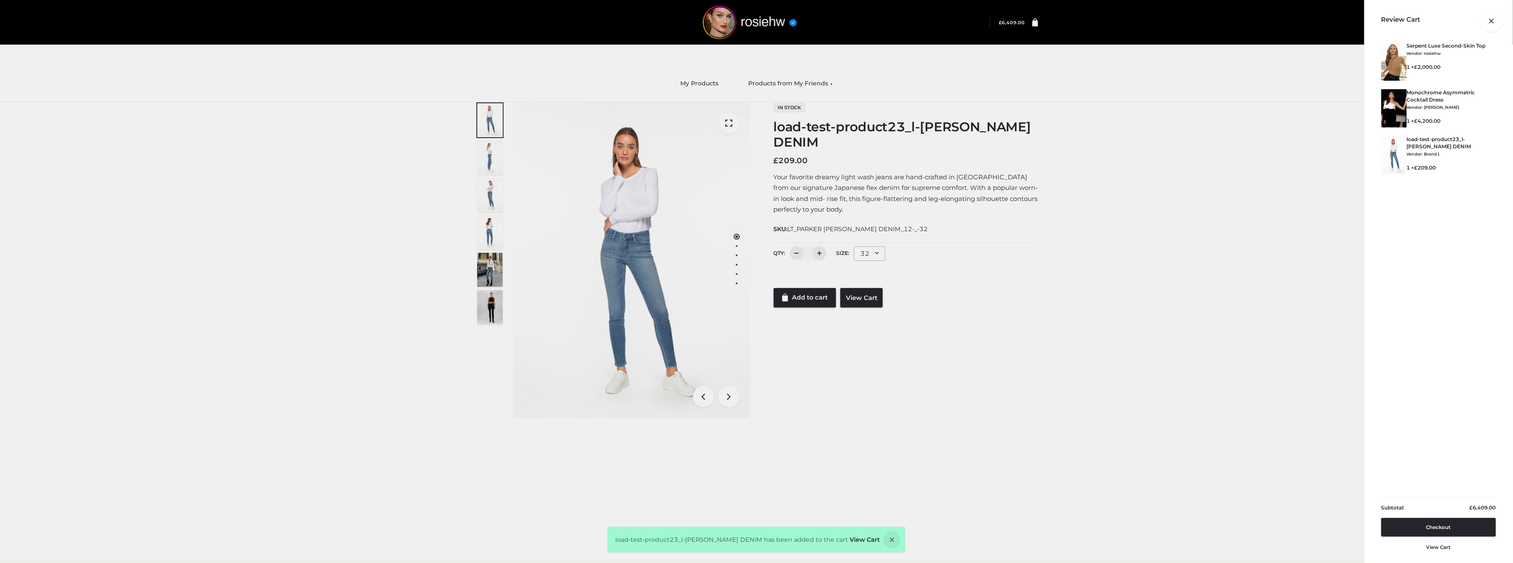
click at [1038, 23] on div at bounding box center [1038, 23] width 0 height 0
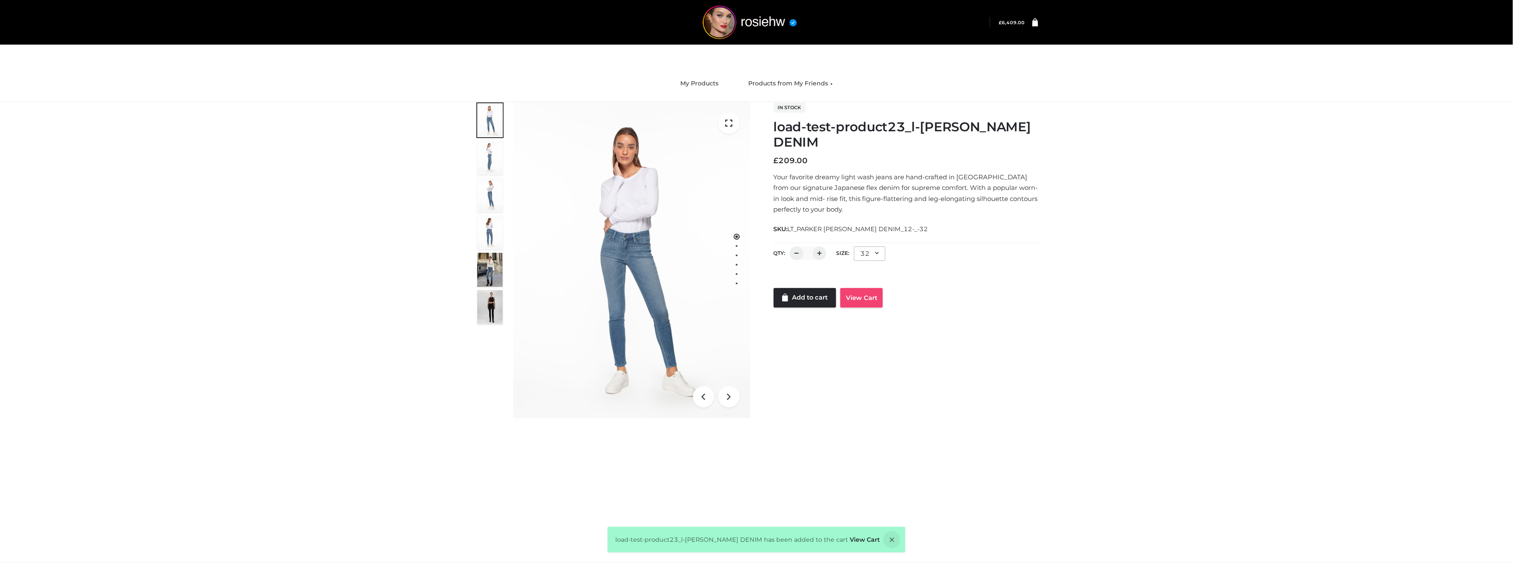
click at [854, 304] on link "View Cart" at bounding box center [861, 298] width 42 height 20
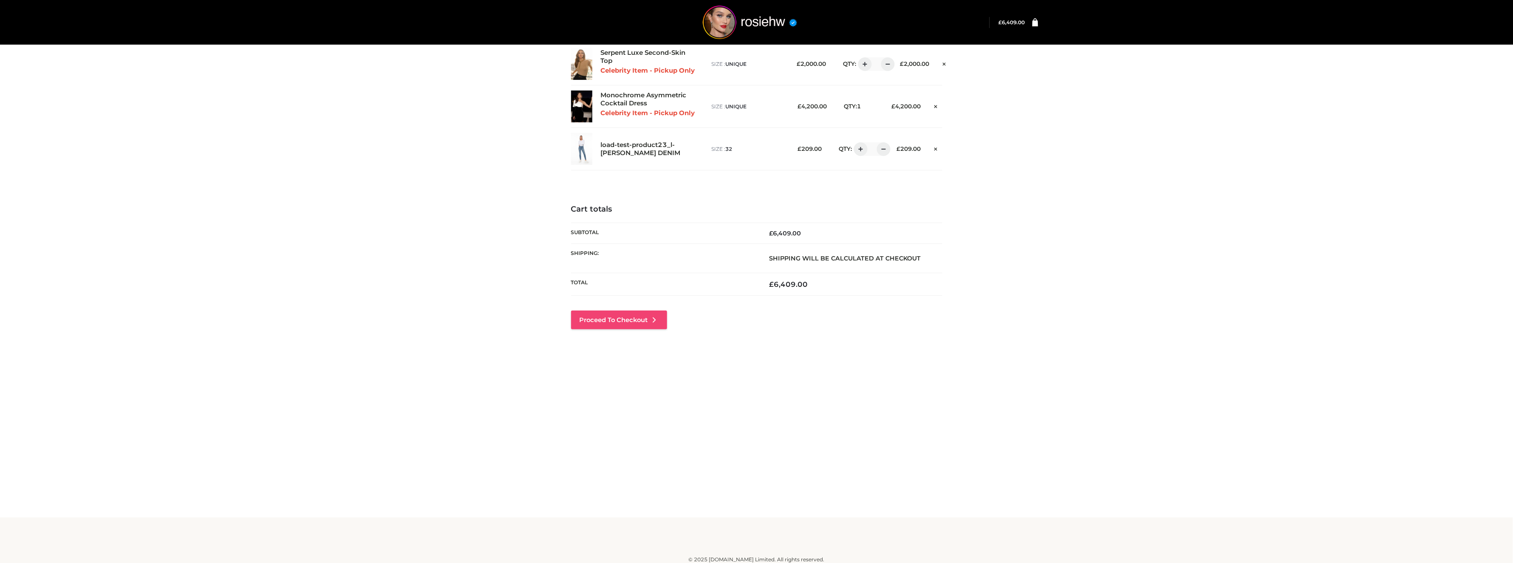
click at [627, 322] on link "Proceed to Checkout" at bounding box center [619, 319] width 96 height 19
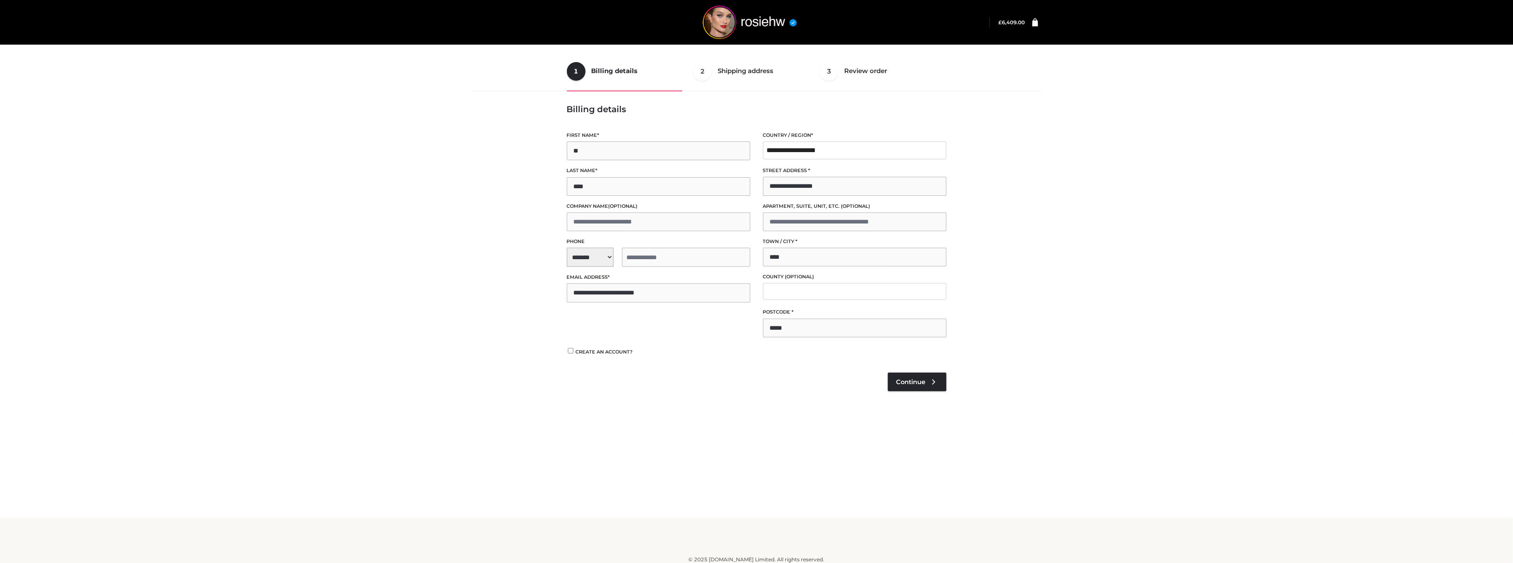
click at [598, 262] on span "**********" at bounding box center [658, 257] width 183 height 19
click at [592, 276] on div "+1 ([GEOGRAPHIC_DATA])" at bounding box center [619, 280] width 105 height 17
select select "**"
click at [722, 261] on input "tel" at bounding box center [686, 257] width 128 height 19
type input "**********"
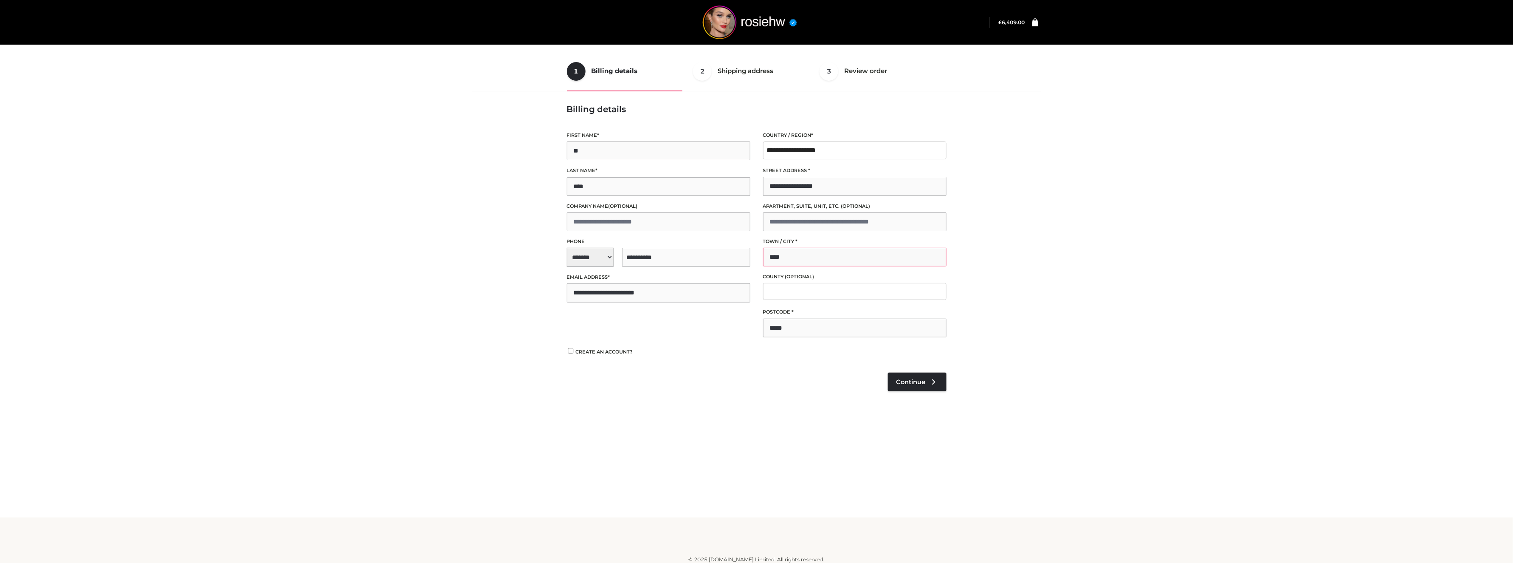
drag, startPoint x: 795, startPoint y: 264, endPoint x: 672, endPoint y: 222, distance: 130.1
click at [672, 222] on div "**********" at bounding box center [757, 235] width 392 height 217
type input "****"
click at [944, 389] on link "Continue" at bounding box center [917, 381] width 59 height 19
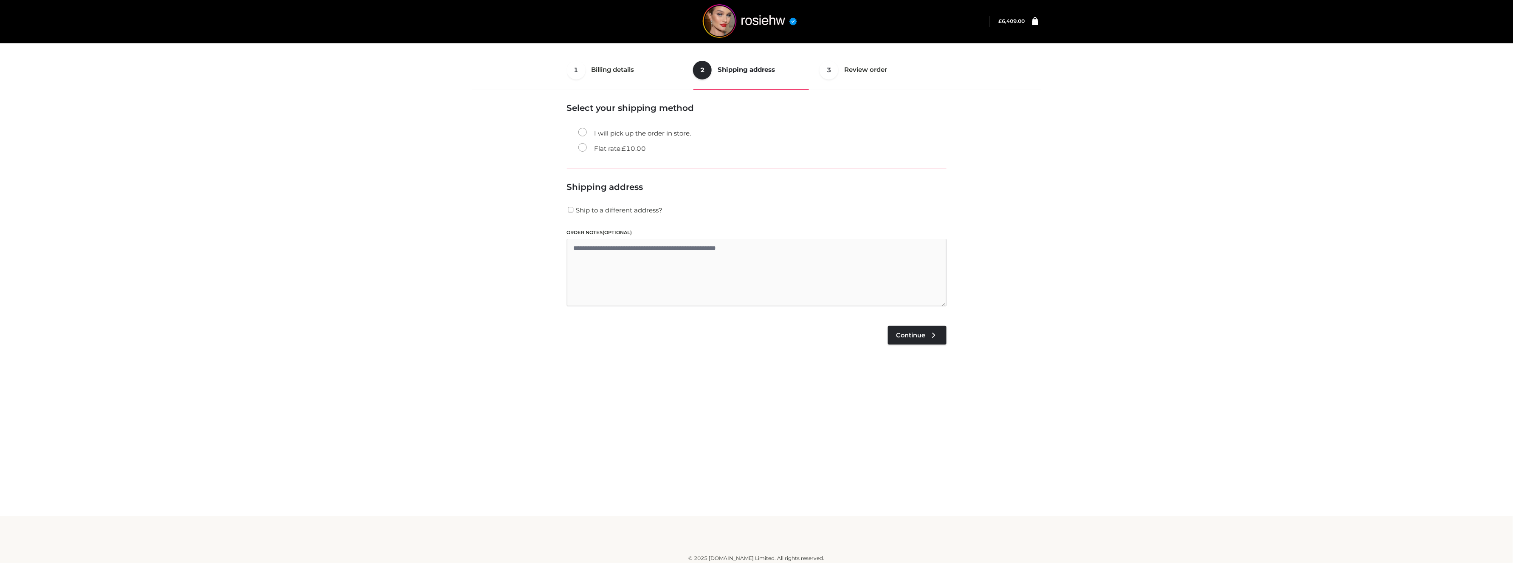
scroll to position [5, 0]
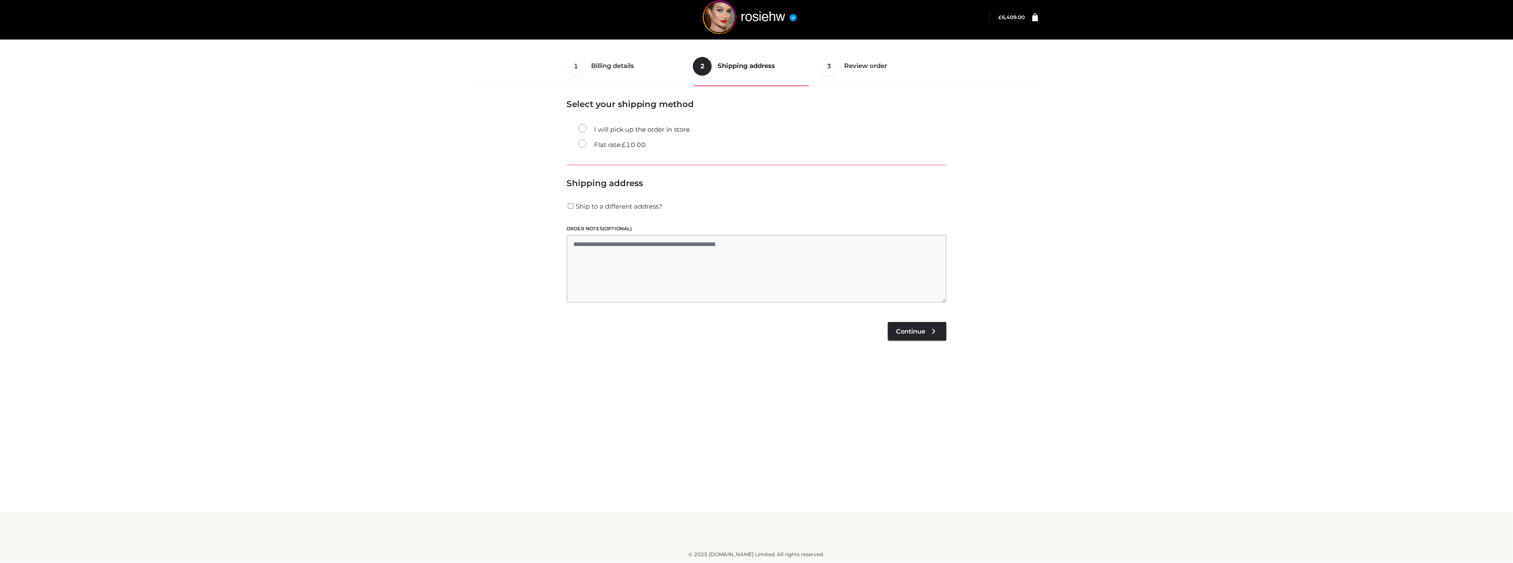
click at [608, 147] on label "Flat rate: £ 10.00" at bounding box center [612, 144] width 68 height 11
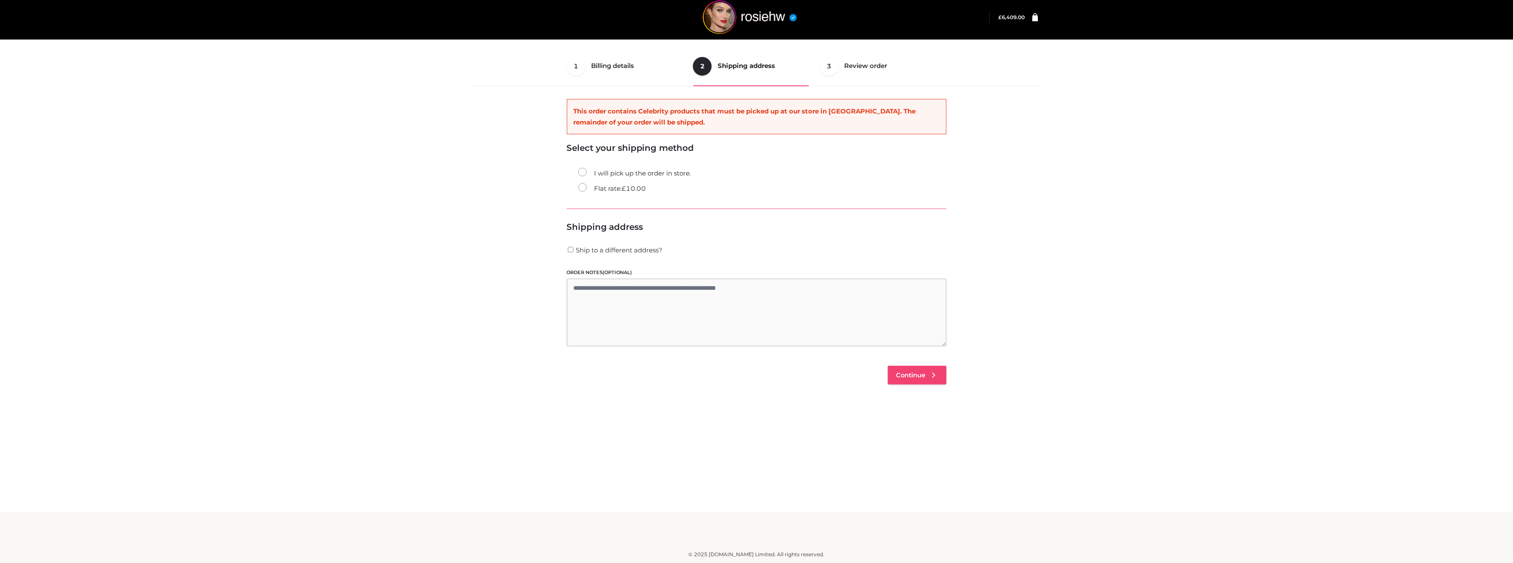
click at [919, 375] on span "Continue" at bounding box center [910, 375] width 29 height 8
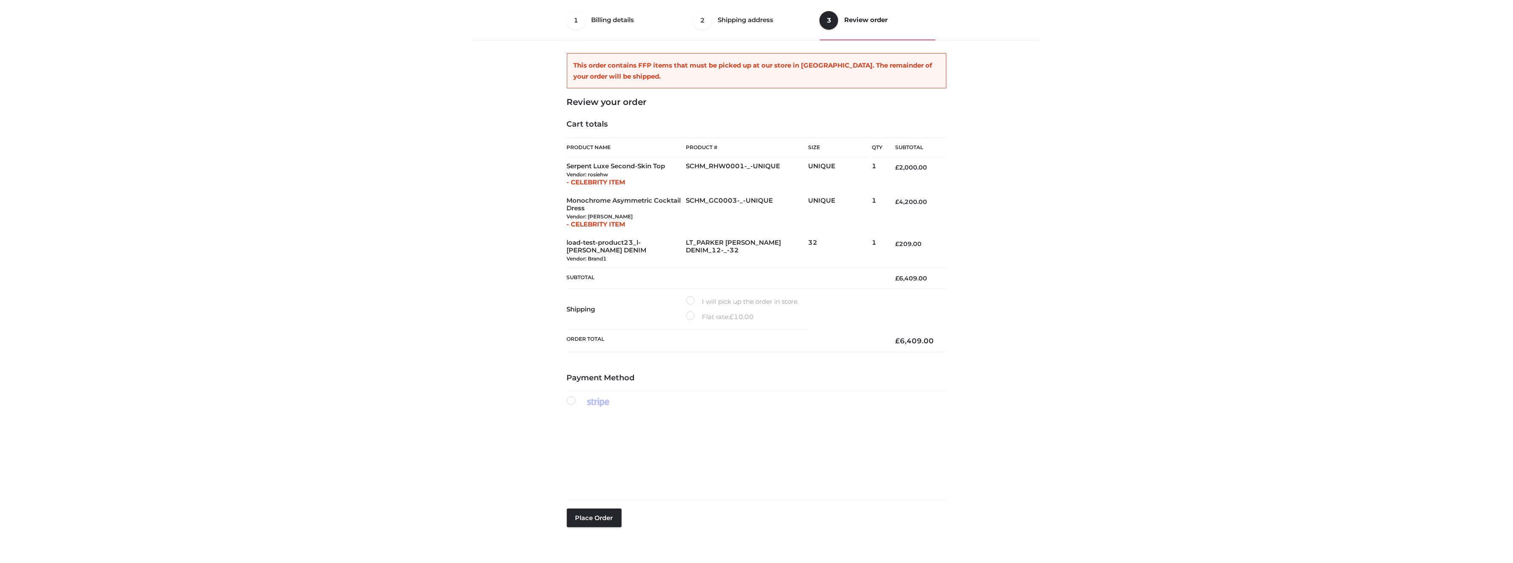
scroll to position [101, 0]
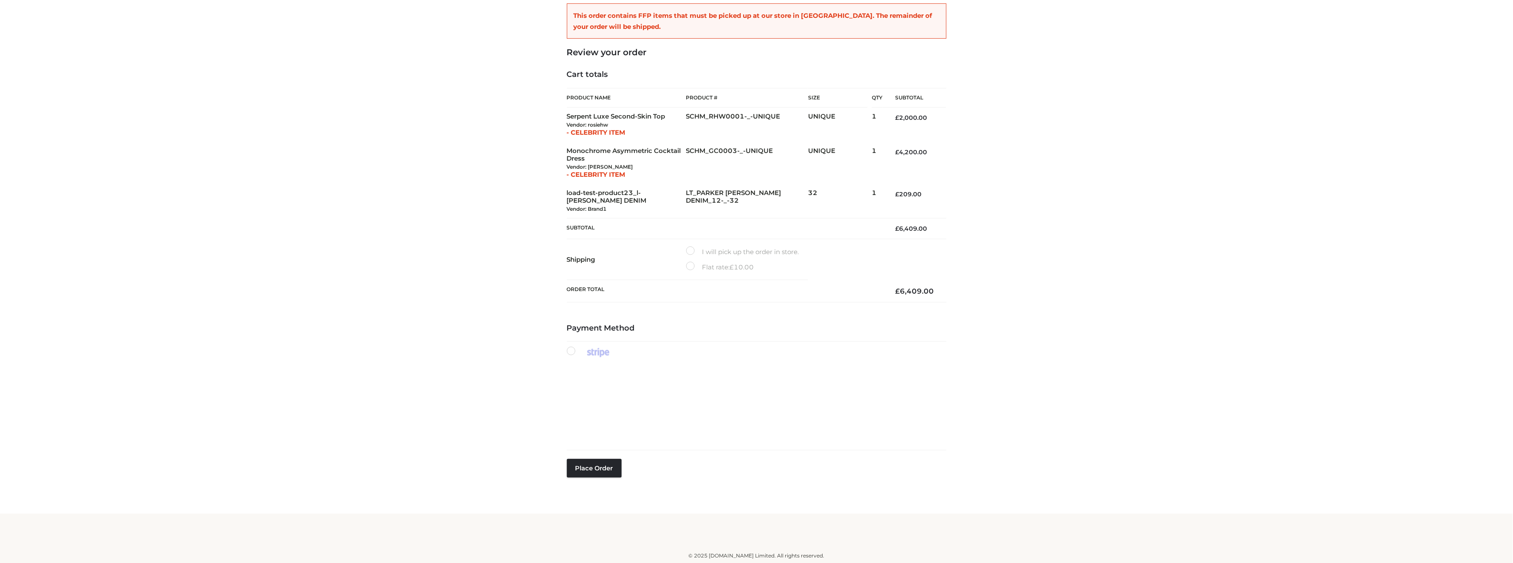
click at [691, 266] on label "Flat rate: £ 10.00" at bounding box center [720, 267] width 68 height 11
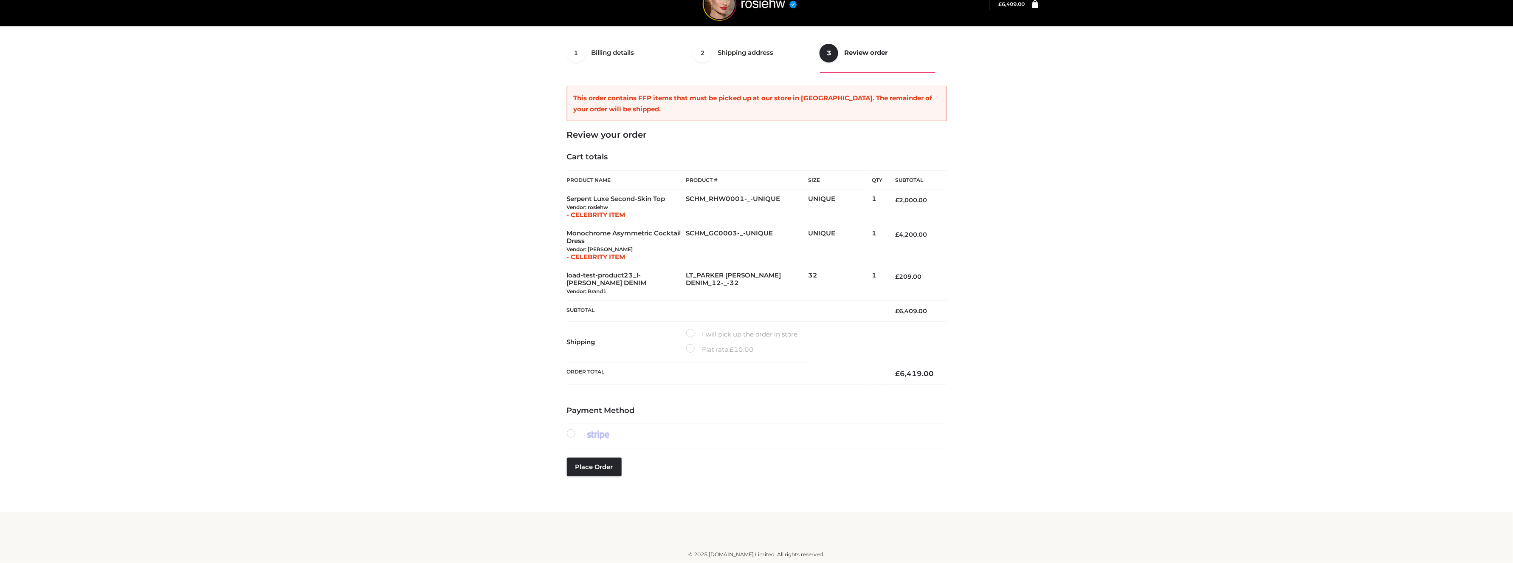
scroll to position [17, 0]
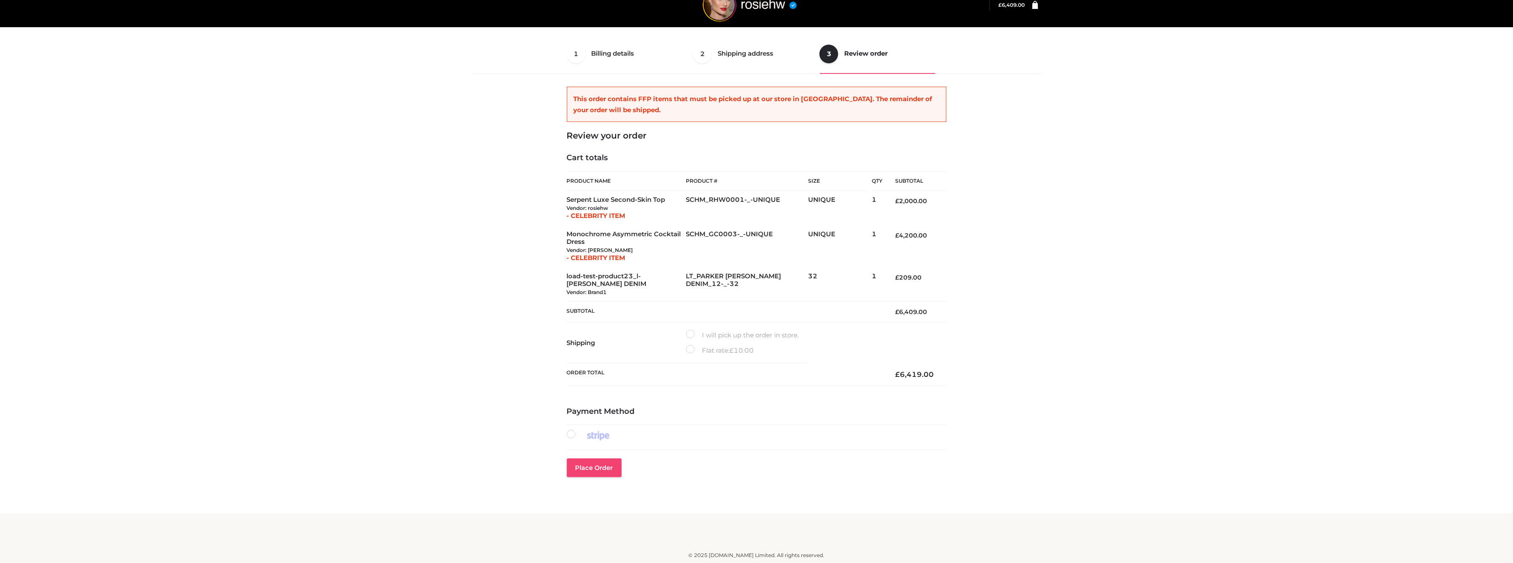
click at [600, 465] on button "Place order" at bounding box center [594, 467] width 55 height 19
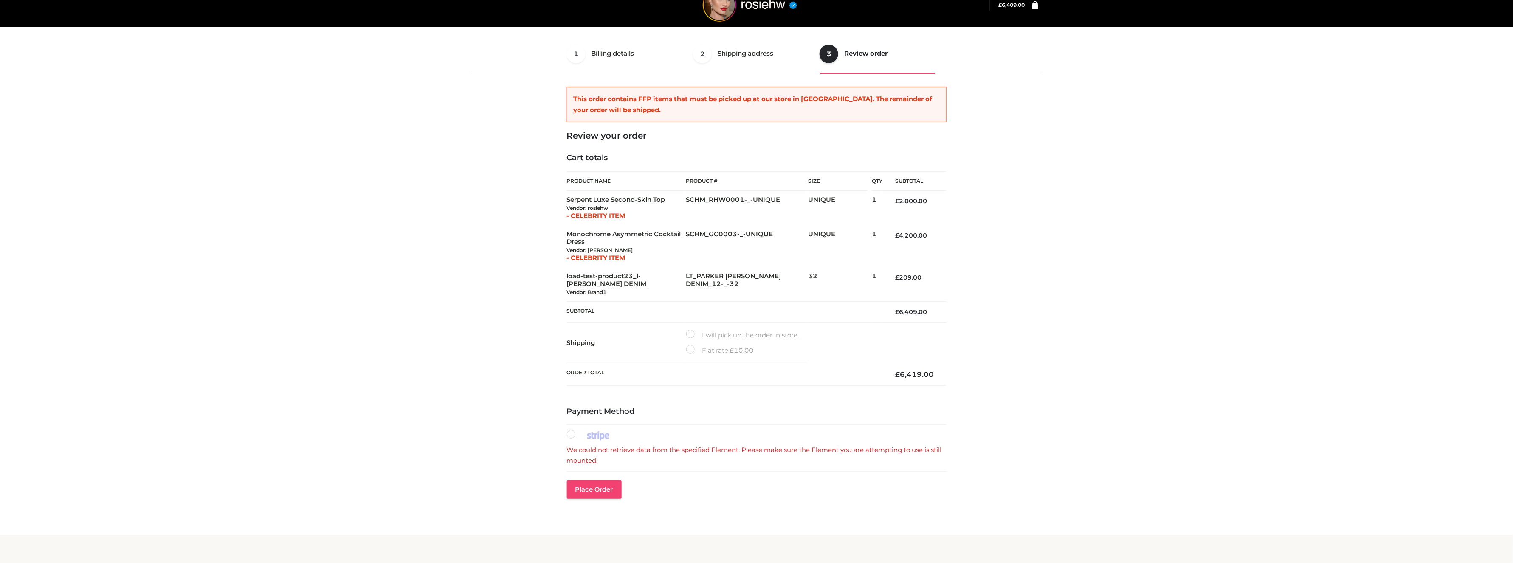
scroll to position [39, 0]
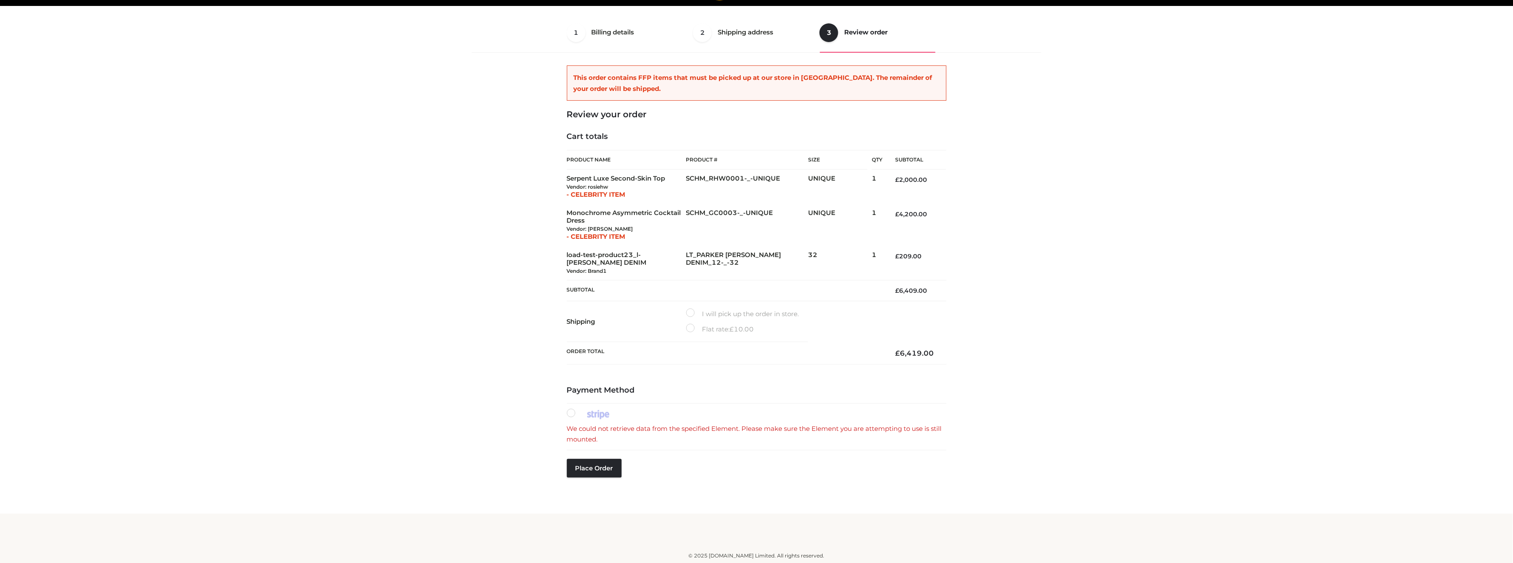
click at [571, 415] on label at bounding box center [590, 414] width 47 height 11
